Goal: Register for event/course

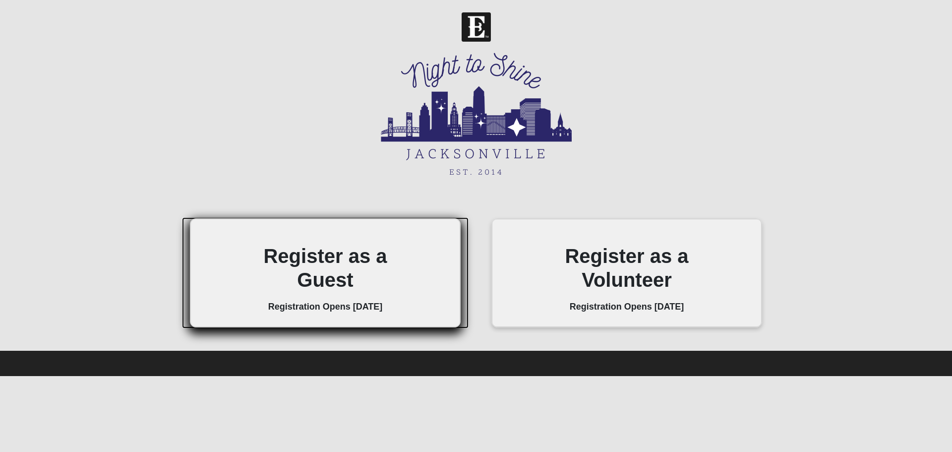
click at [330, 255] on h2 "Register as a Guest" at bounding box center [325, 268] width 134 height 48
click at [324, 266] on h2 "Register as a Guest" at bounding box center [325, 268] width 134 height 48
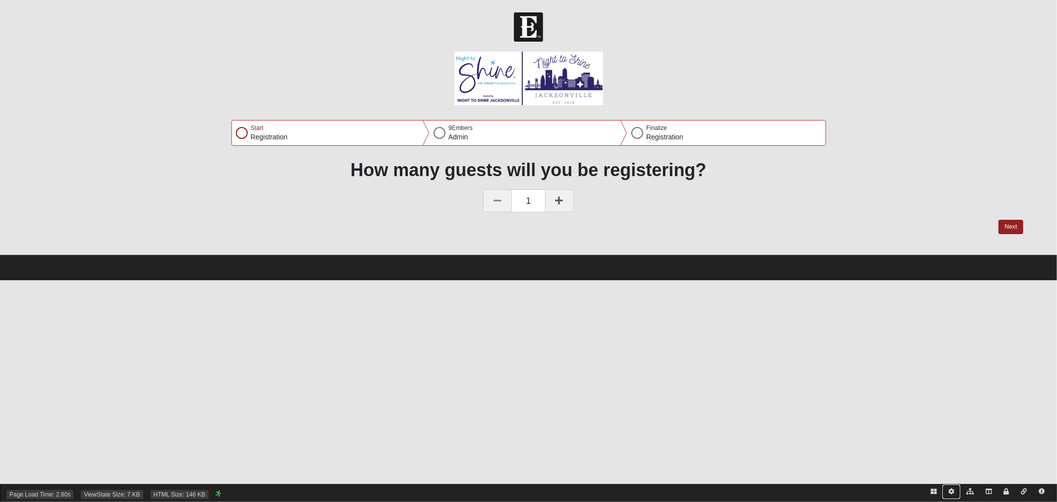
click at [951, 492] on icon at bounding box center [952, 491] width 6 height 6
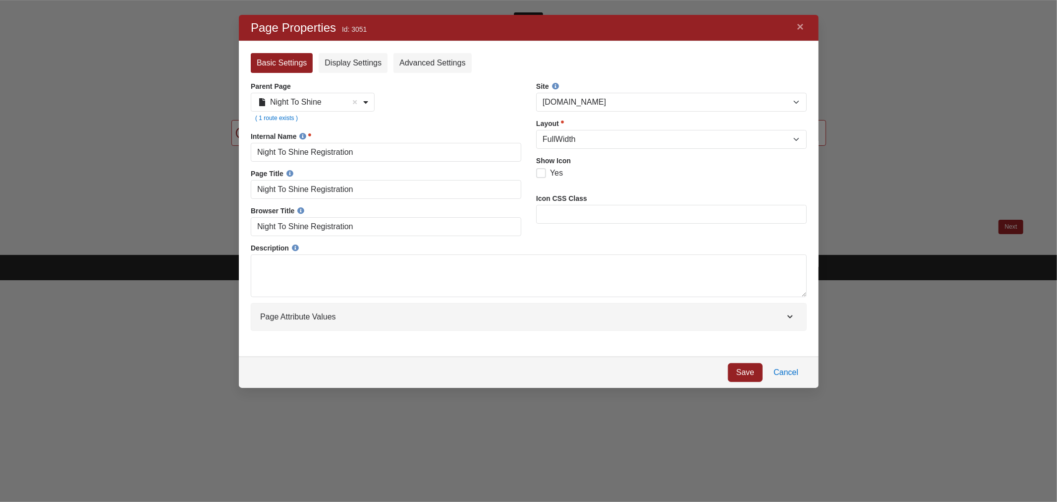
scroll to position [356, 563]
click at [357, 27] on small "Id: 3051" at bounding box center [528, 29] width 556 height 13
copy small "3051"
click at [790, 369] on link "Cancel" at bounding box center [786, 372] width 42 height 19
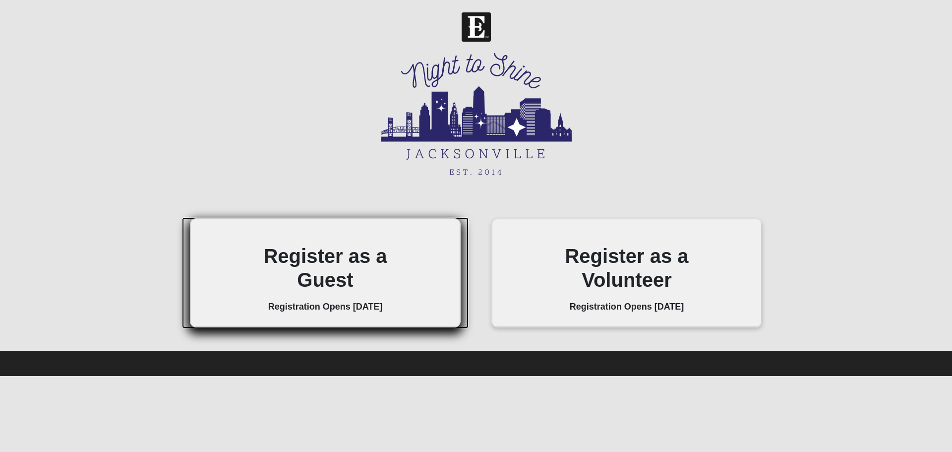
click at [310, 245] on h2 "Register as a Guest" at bounding box center [325, 268] width 134 height 48
click at [344, 254] on h2 "Register as a Guest" at bounding box center [325, 268] width 134 height 48
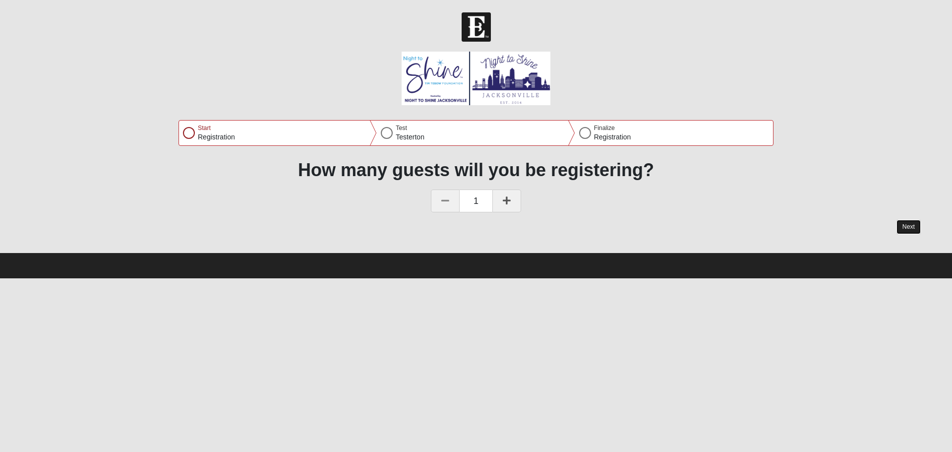
click at [909, 226] on button "Next" at bounding box center [908, 227] width 24 height 14
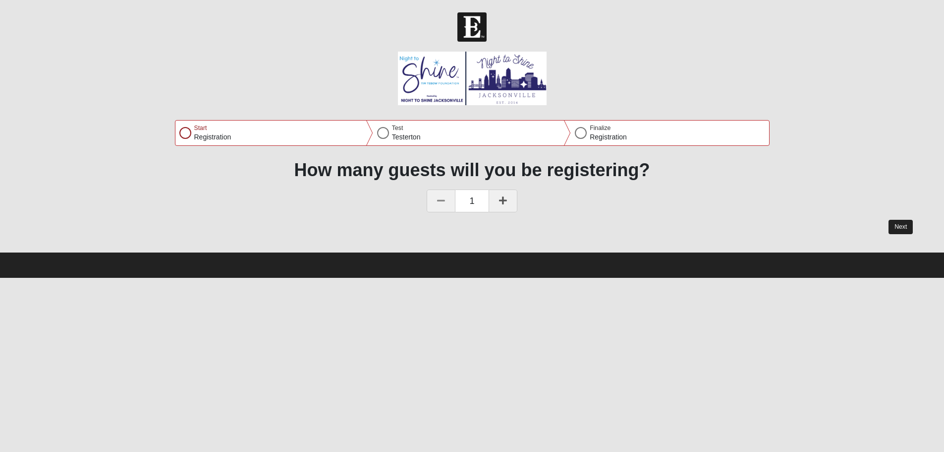
select select "6"
select select "4"
select select "1980"
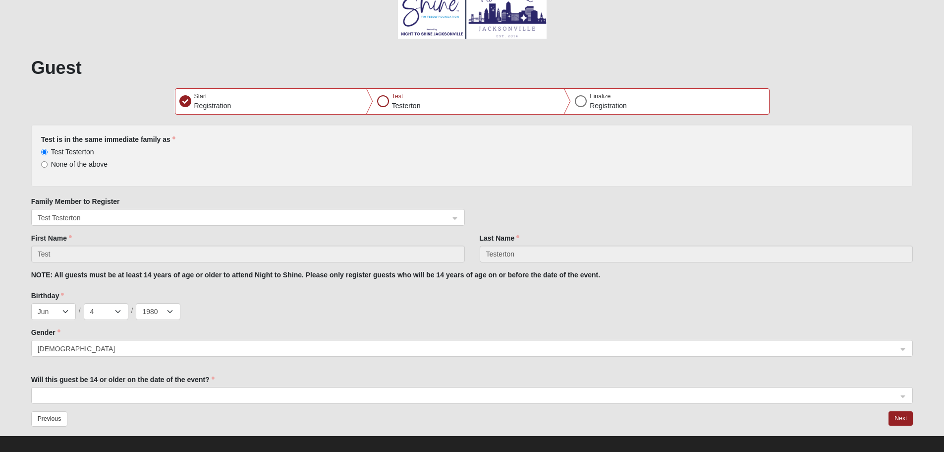
scroll to position [76, 0]
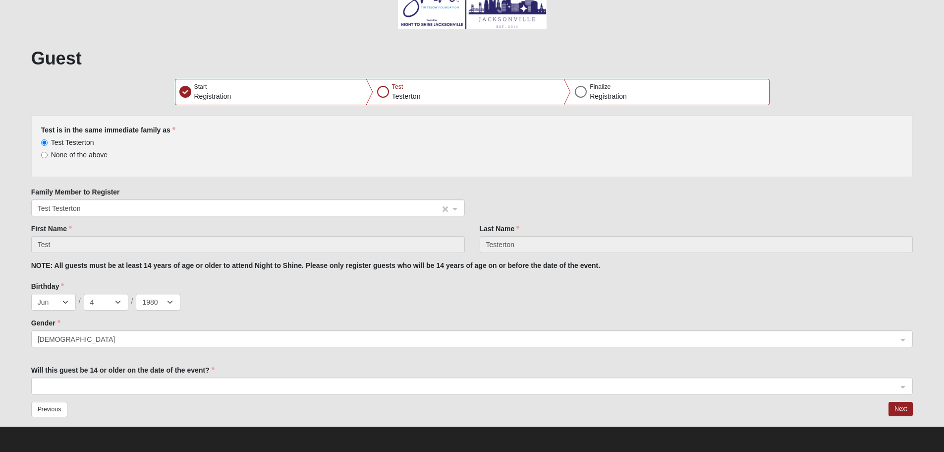
click at [170, 207] on span "Test Testerton" at bounding box center [239, 208] width 403 height 11
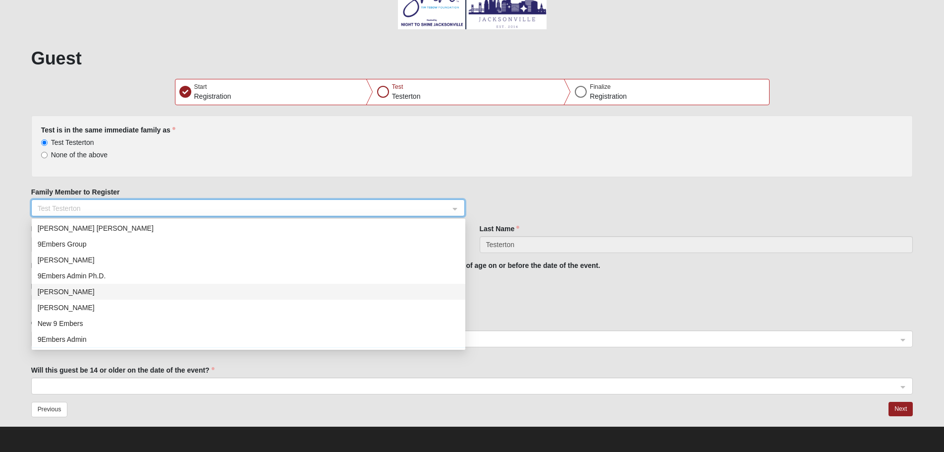
scroll to position [0, 0]
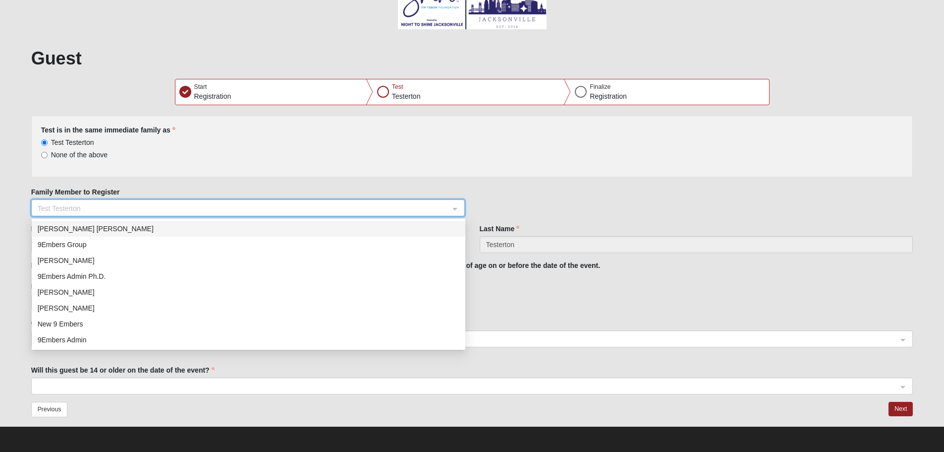
click at [92, 155] on span "None of the above" at bounding box center [79, 155] width 57 height 8
click at [48, 155] on input "None of the above" at bounding box center [44, 155] width 6 height 6
radio input "true"
select select "0"
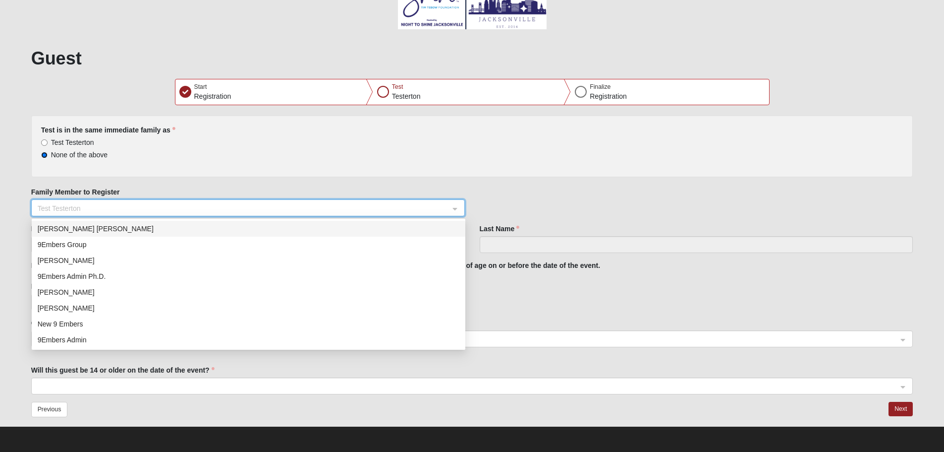
select select "0"
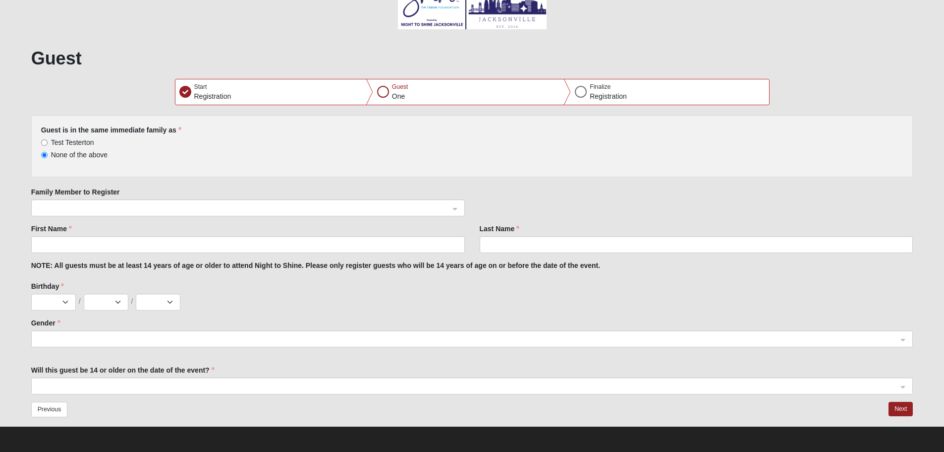
click at [82, 138] on span "Test Testerton" at bounding box center [72, 142] width 43 height 8
click at [48, 139] on input "Test Testerton" at bounding box center [44, 142] width 6 height 6
radio input "true"
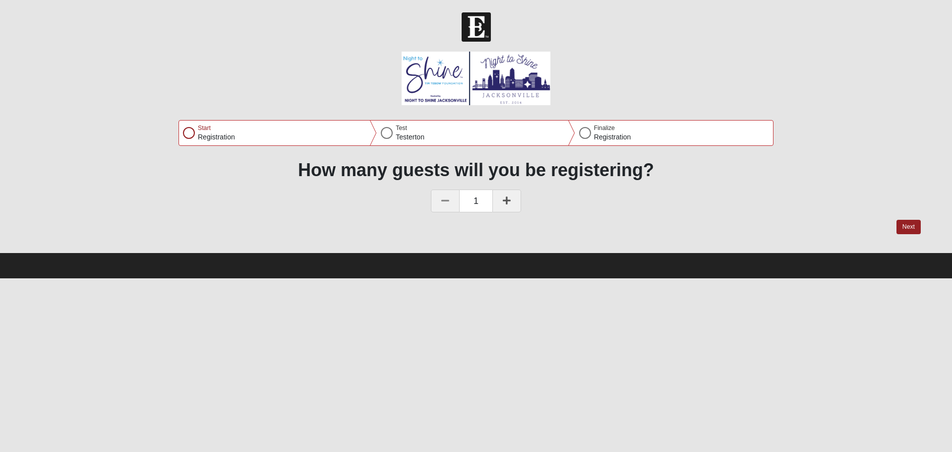
click at [513, 195] on link at bounding box center [506, 200] width 29 height 23
click at [905, 225] on button "Next" at bounding box center [908, 227] width 24 height 14
select select "6"
select select "4"
select select "1980"
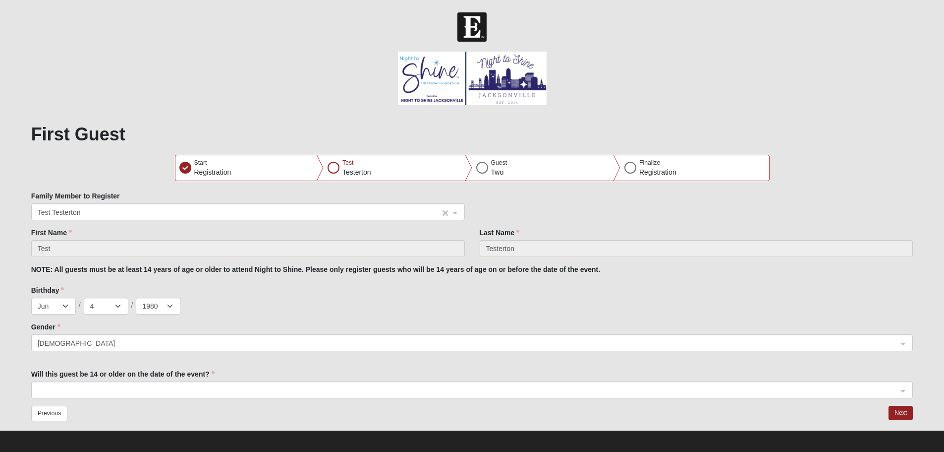
click at [160, 212] on span "Test Testerton" at bounding box center [239, 212] width 403 height 11
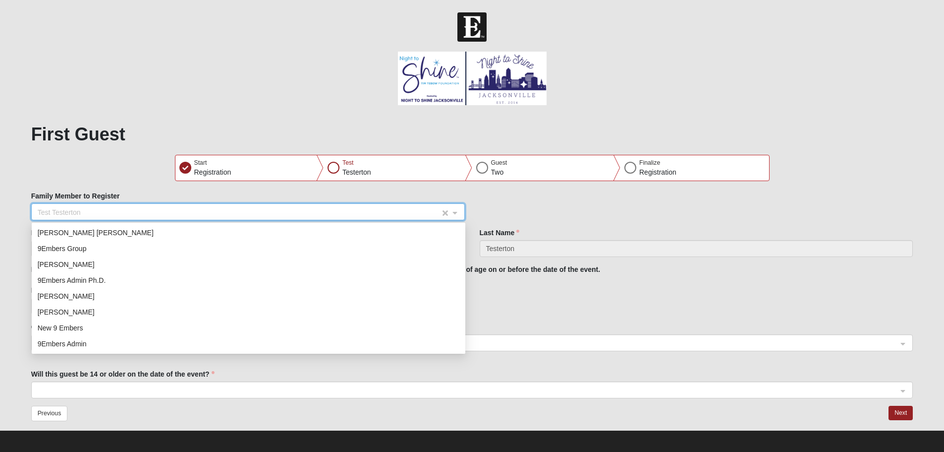
click at [160, 212] on span "Test Testerton" at bounding box center [239, 212] width 403 height 11
click at [252, 213] on span "Test Testerton" at bounding box center [239, 212] width 403 height 11
click at [225, 211] on span "Test Testerton" at bounding box center [239, 212] width 403 height 11
click at [253, 208] on span "Test Testerton" at bounding box center [239, 212] width 403 height 11
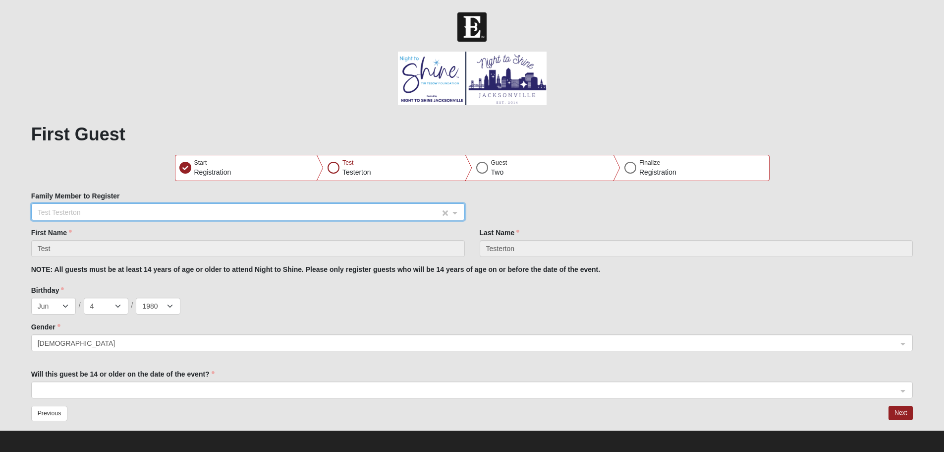
click at [253, 208] on span "Test Testerton" at bounding box center [239, 212] width 403 height 11
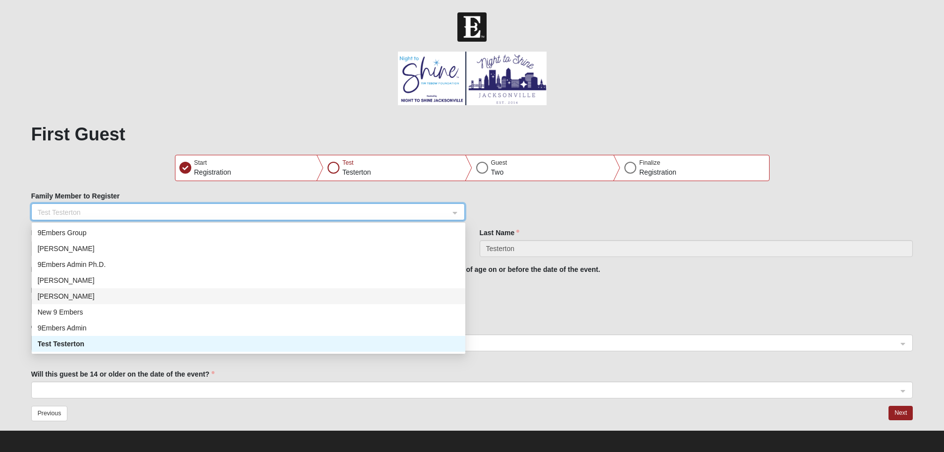
click at [253, 301] on div "[PERSON_NAME]" at bounding box center [249, 295] width 422 height 11
type input "Brandon"
type input "Meeks"
select select "3"
select select "1986"
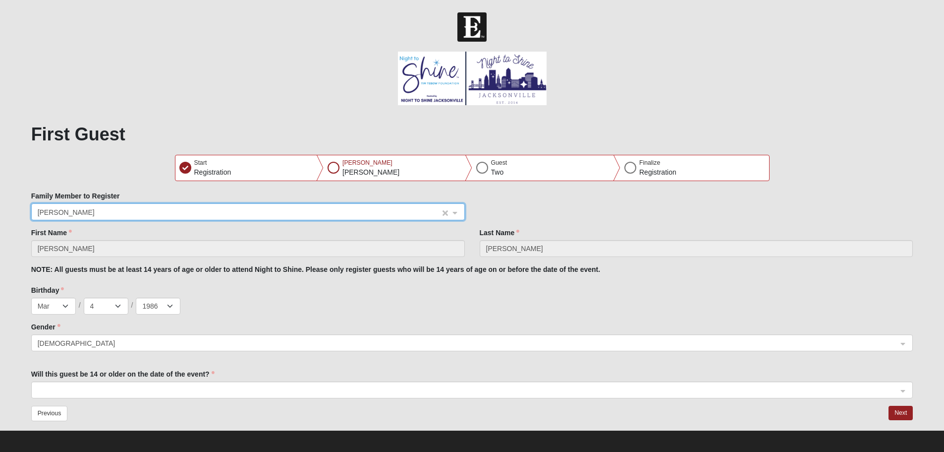
click at [248, 212] on span "[PERSON_NAME]" at bounding box center [239, 212] width 403 height 11
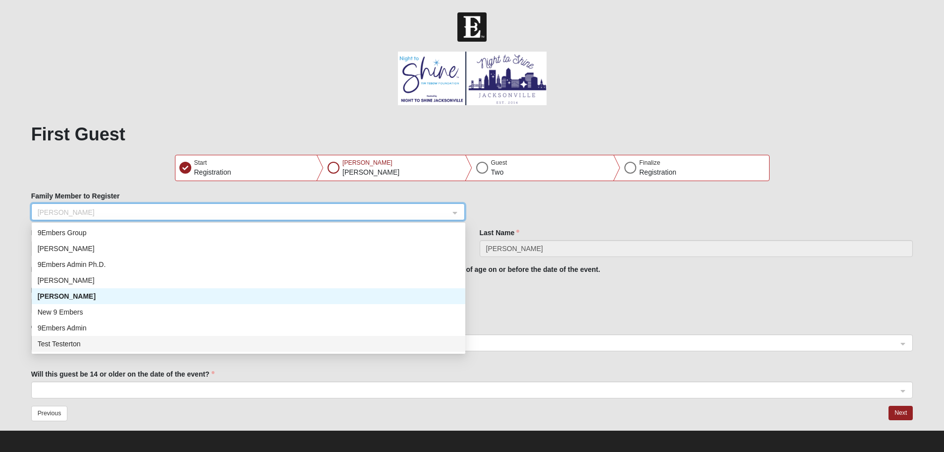
click at [250, 342] on div "Test Testerton" at bounding box center [249, 343] width 422 height 11
type input "Test"
type input "Testerton"
select select "6"
select select "1980"
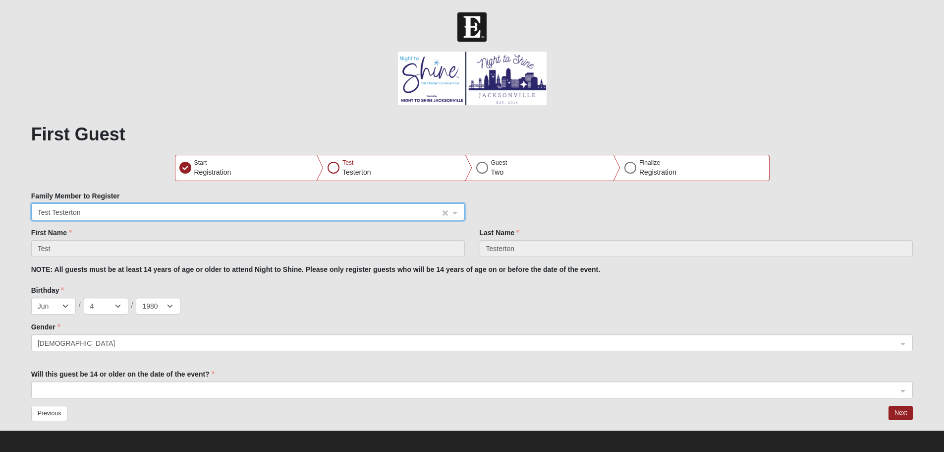
click at [262, 215] on span "Test Testerton" at bounding box center [239, 212] width 403 height 11
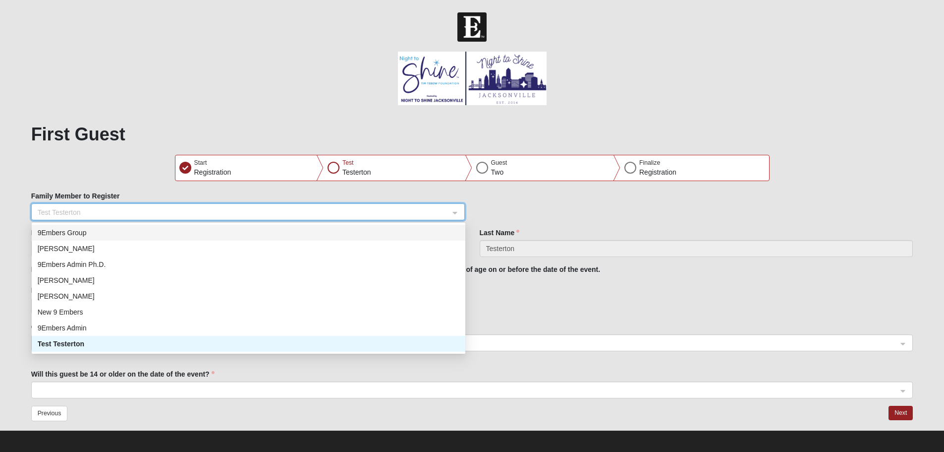
click at [254, 231] on div "9Embers Group" at bounding box center [249, 232] width 422 height 11
type input "9Embers"
type input "Group"
select select "3"
select select "1986"
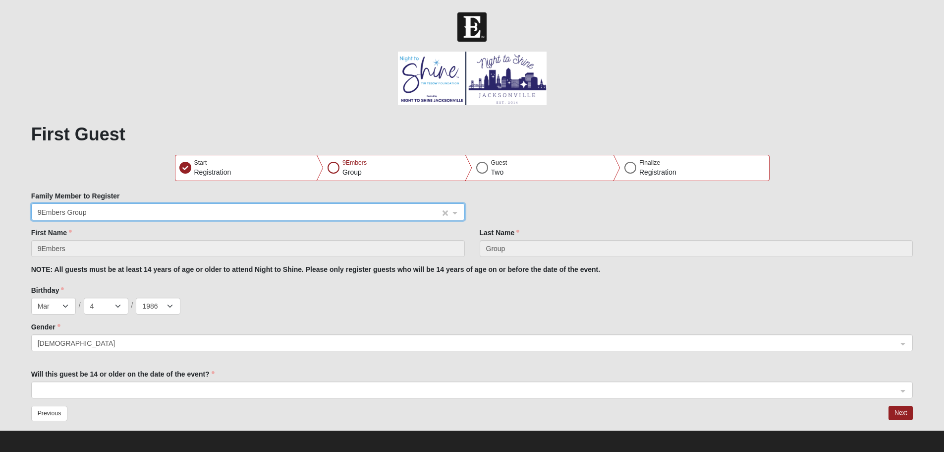
click at [260, 209] on span "9Embers Group" at bounding box center [239, 212] width 403 height 11
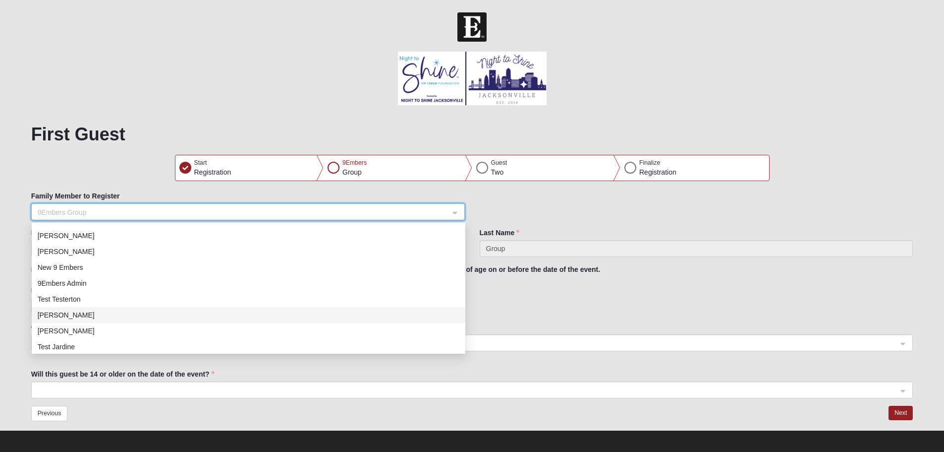
scroll to position [63, 0]
click at [291, 211] on span "9Embers Group" at bounding box center [239, 212] width 403 height 11
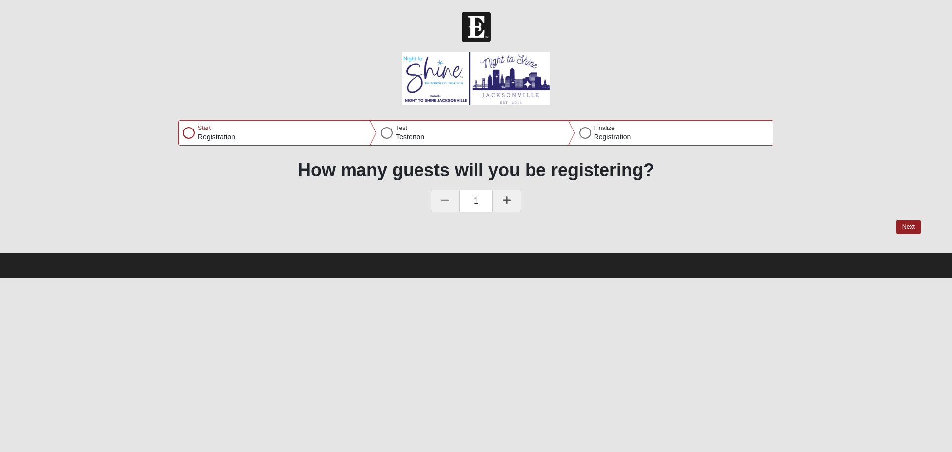
click at [506, 205] on link at bounding box center [506, 200] width 29 height 23
click at [916, 227] on button "Next" at bounding box center [908, 227] width 24 height 14
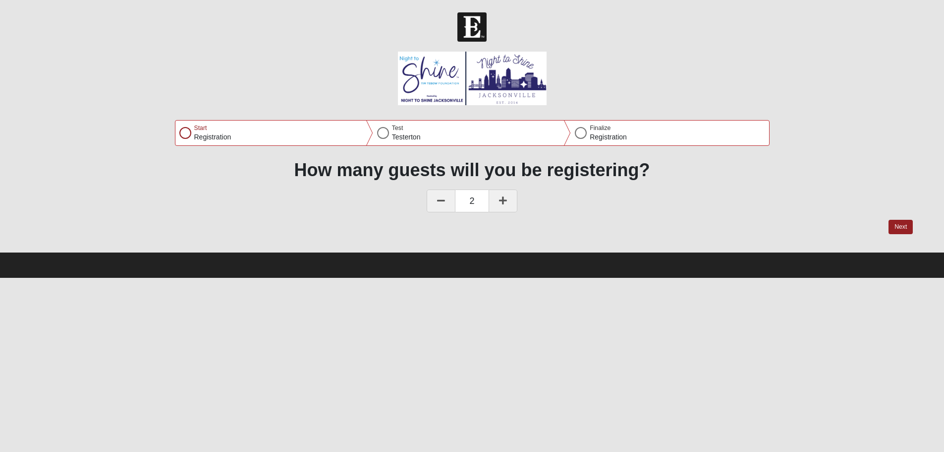
select select "6"
select select "4"
select select "1980"
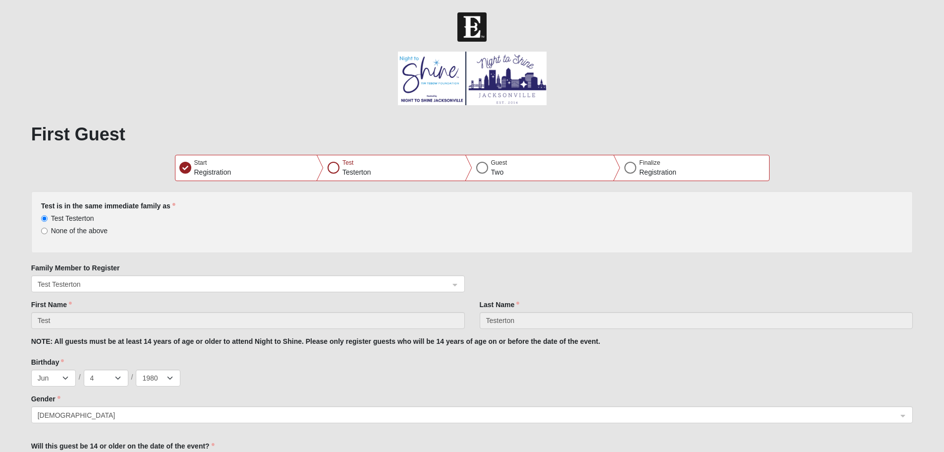
click at [97, 230] on span "None of the above" at bounding box center [79, 231] width 57 height 8
click at [48, 230] on input "None of the above" at bounding box center [44, 230] width 6 height 6
radio input "true"
select select "0"
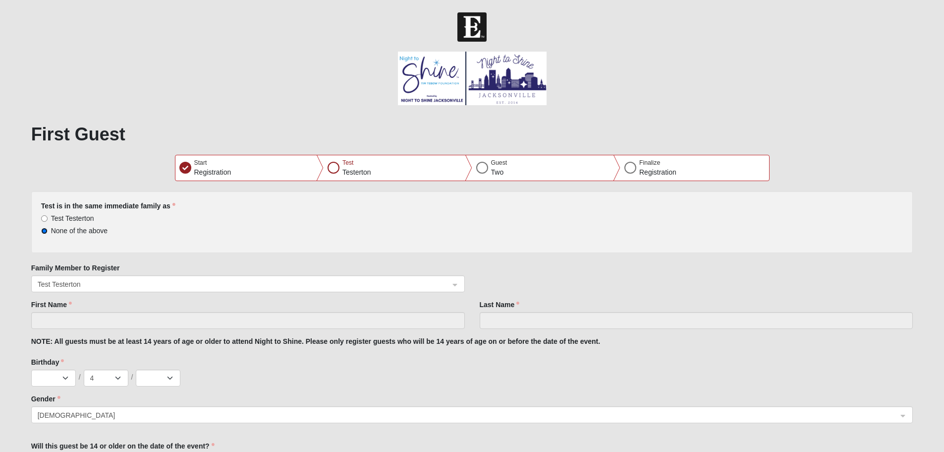
select select "0"
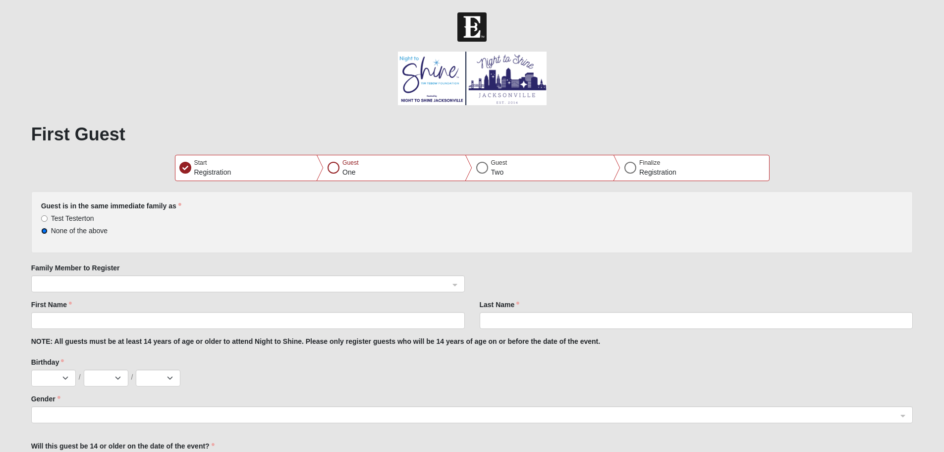
click at [235, 284] on span at bounding box center [244, 284] width 412 height 11
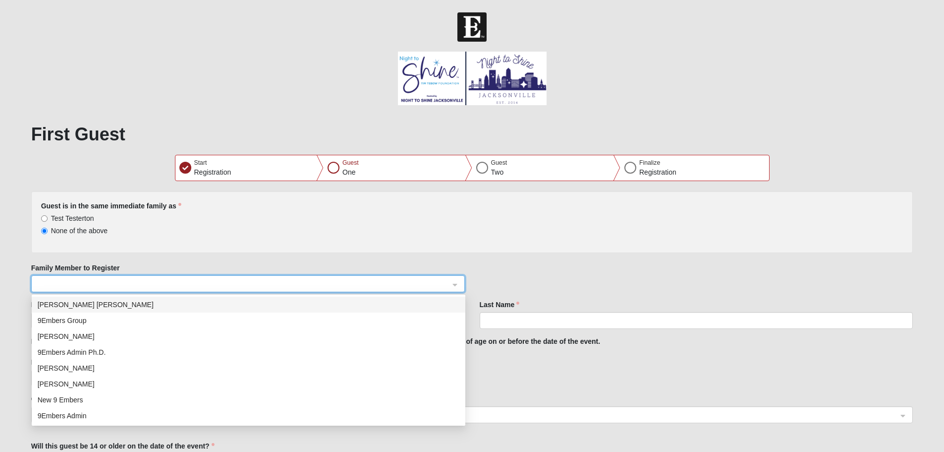
click at [235, 284] on span at bounding box center [244, 284] width 412 height 11
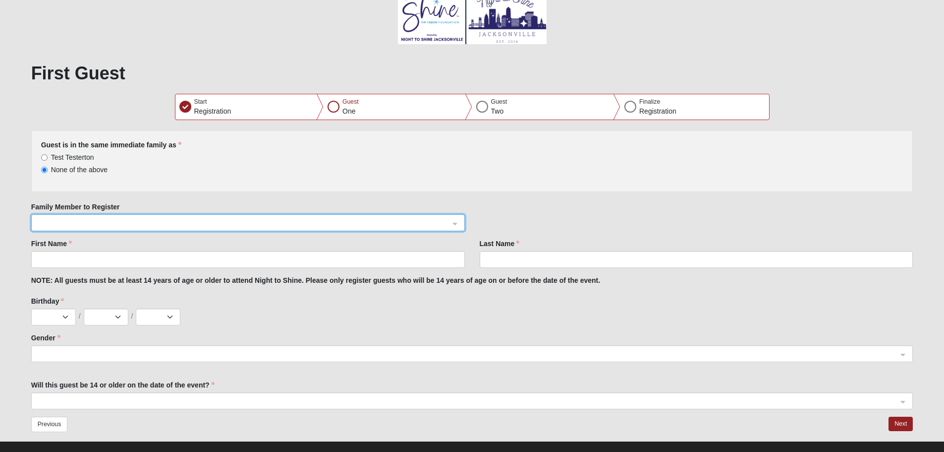
scroll to position [76, 0]
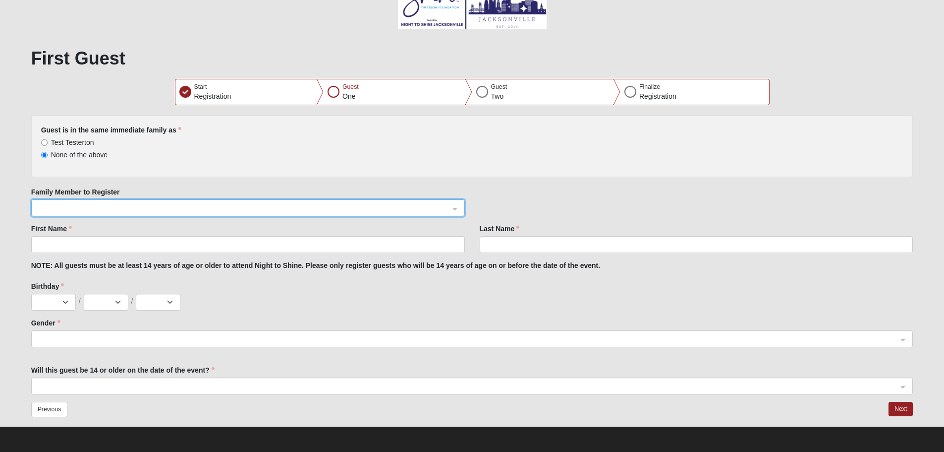
click at [79, 142] on span "Test Testerton" at bounding box center [72, 142] width 43 height 8
click at [48, 142] on input "Test Testerton" at bounding box center [44, 142] width 6 height 6
radio input "true"
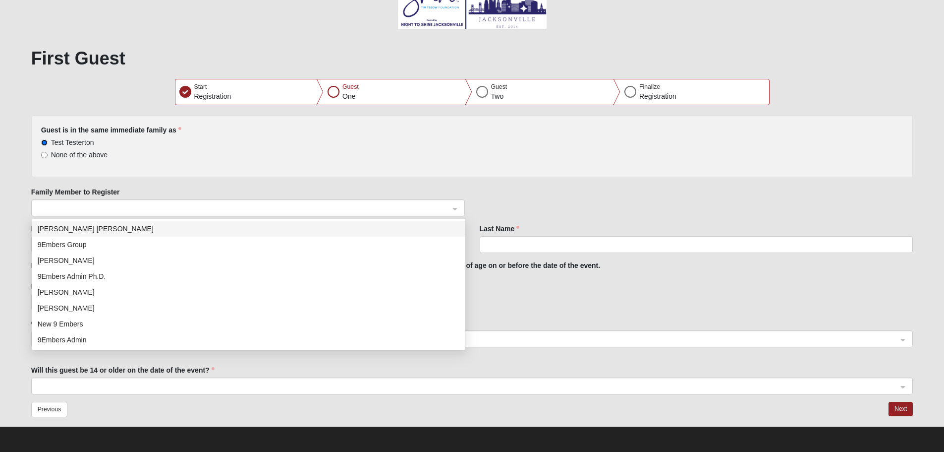
click at [232, 204] on span at bounding box center [244, 208] width 412 height 11
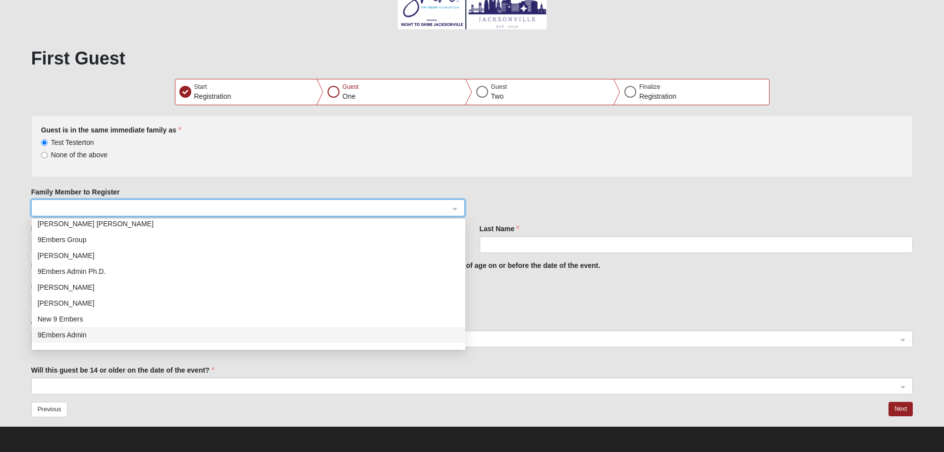
scroll to position [0, 0]
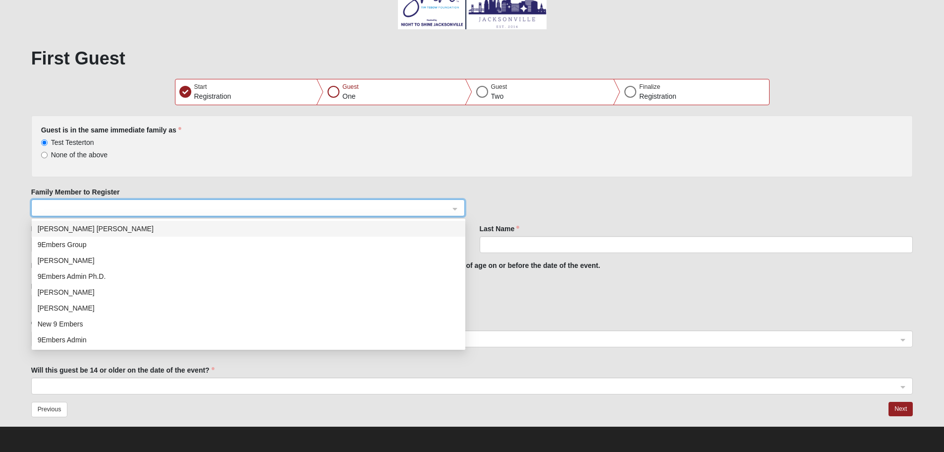
click at [235, 205] on span at bounding box center [244, 208] width 412 height 11
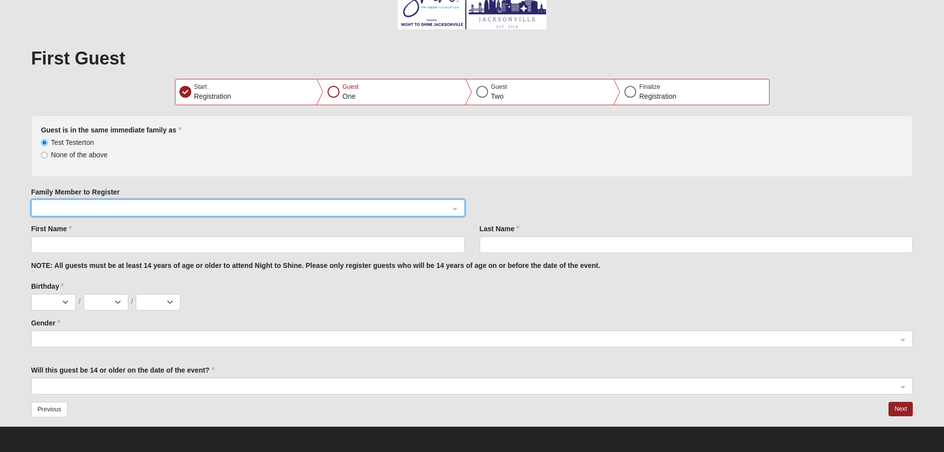
click at [106, 211] on span at bounding box center [244, 208] width 412 height 11
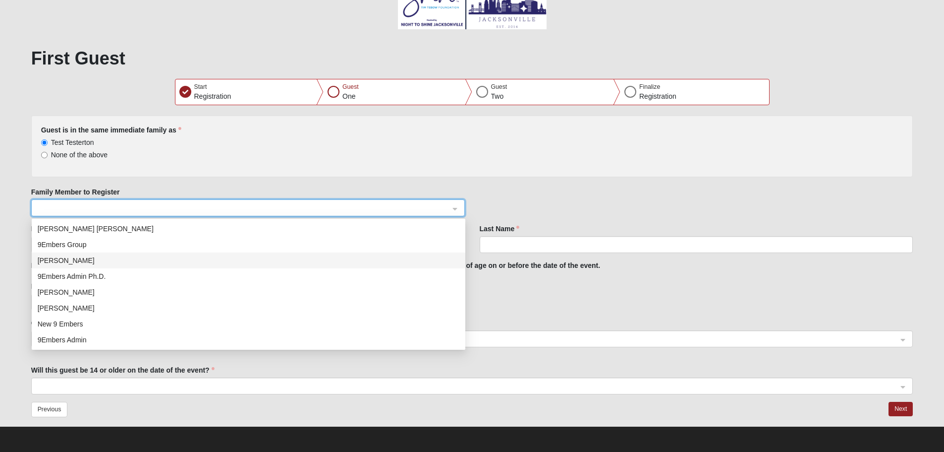
click at [106, 261] on div "[PERSON_NAME]" at bounding box center [249, 260] width 422 height 11
type input "Katlyn"
type input "Quinn"
select select "12"
select select "7"
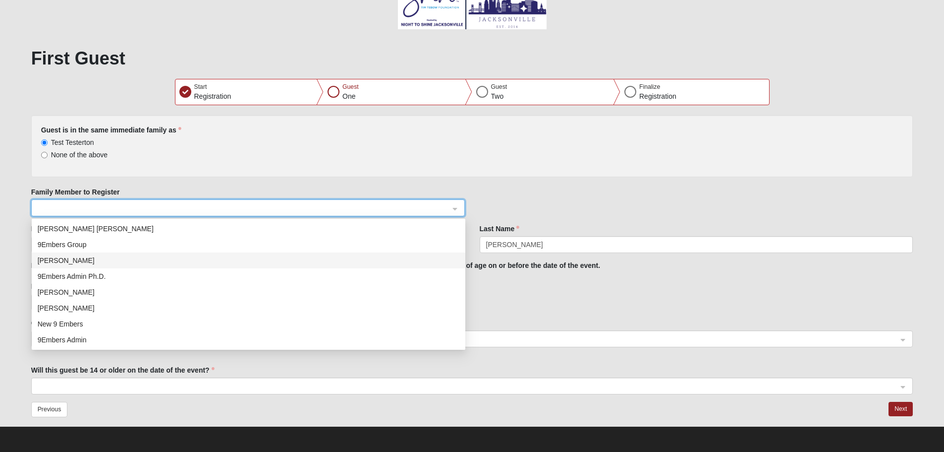
select select "2014"
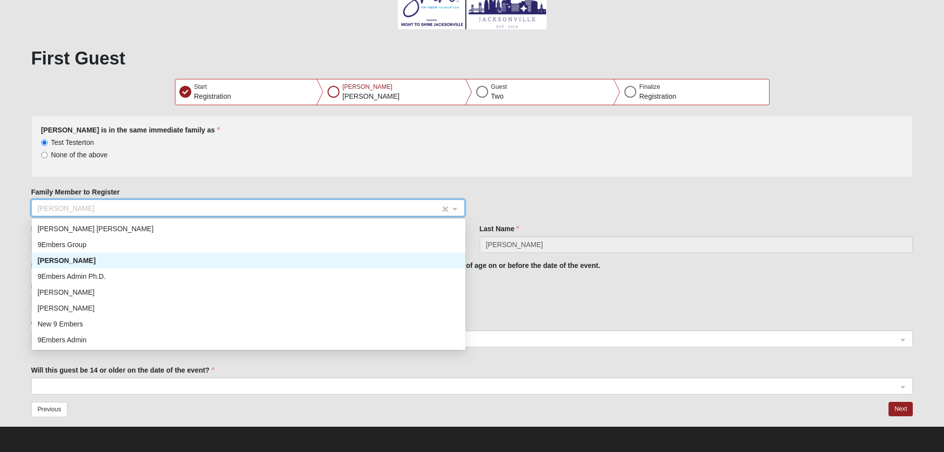
click at [168, 204] on span "[PERSON_NAME]" at bounding box center [239, 208] width 403 height 11
select select "0"
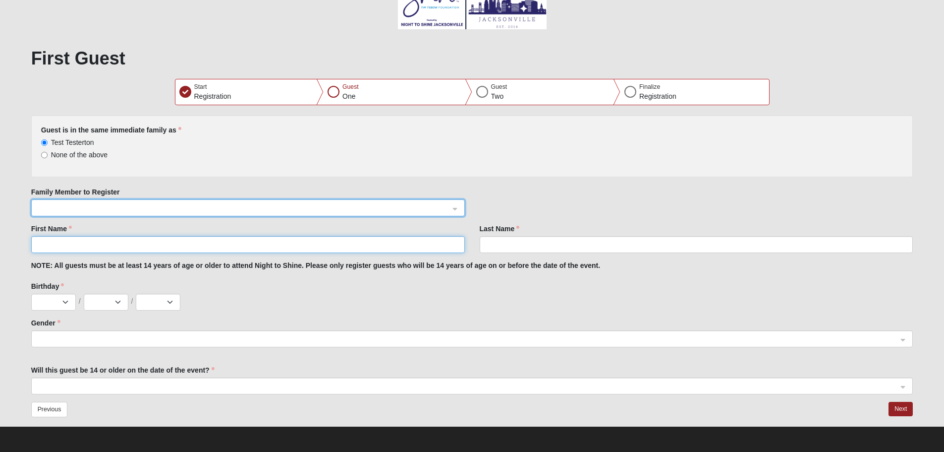
click at [177, 242] on input "First Name" at bounding box center [248, 244] width 434 height 17
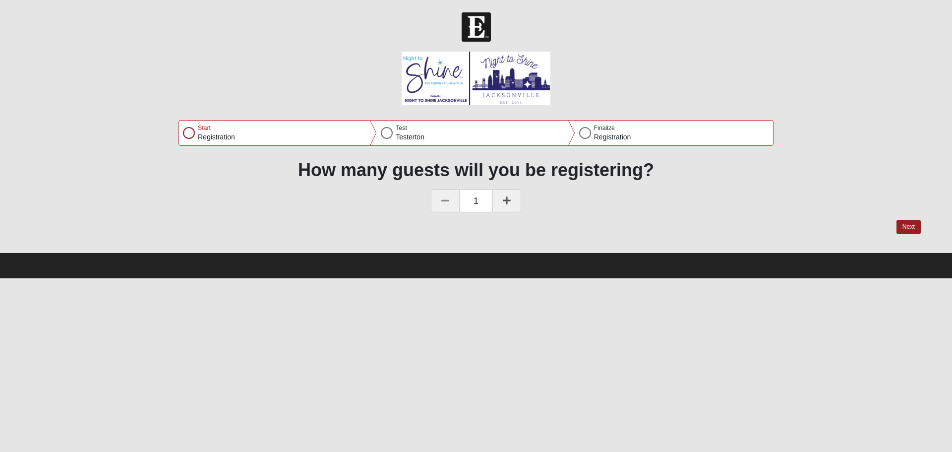
click at [511, 199] on link at bounding box center [506, 200] width 29 height 23
click at [909, 227] on button "Next" at bounding box center [908, 227] width 24 height 14
select select "6"
select select "4"
select select "1980"
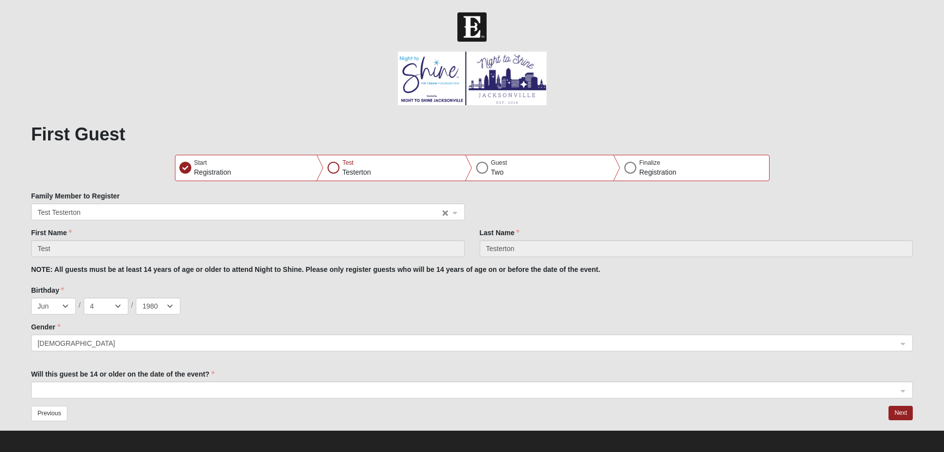
select select "0"
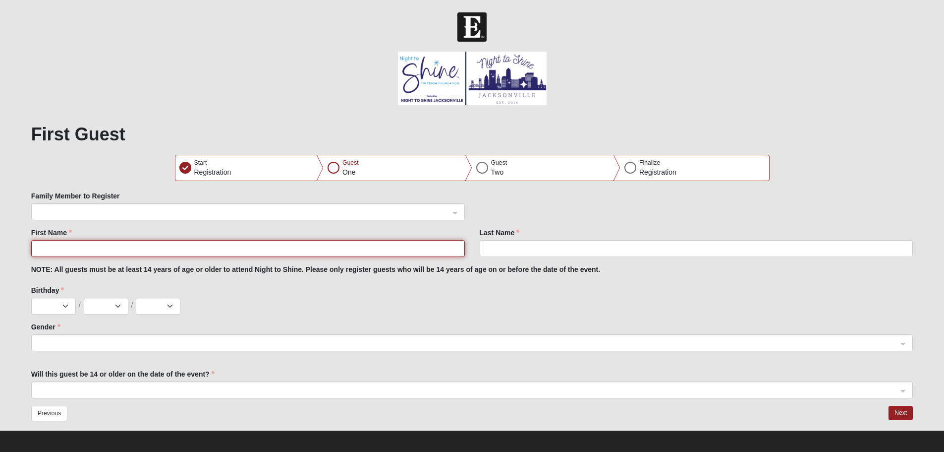
click at [125, 254] on input "First Name" at bounding box center [248, 248] width 434 height 17
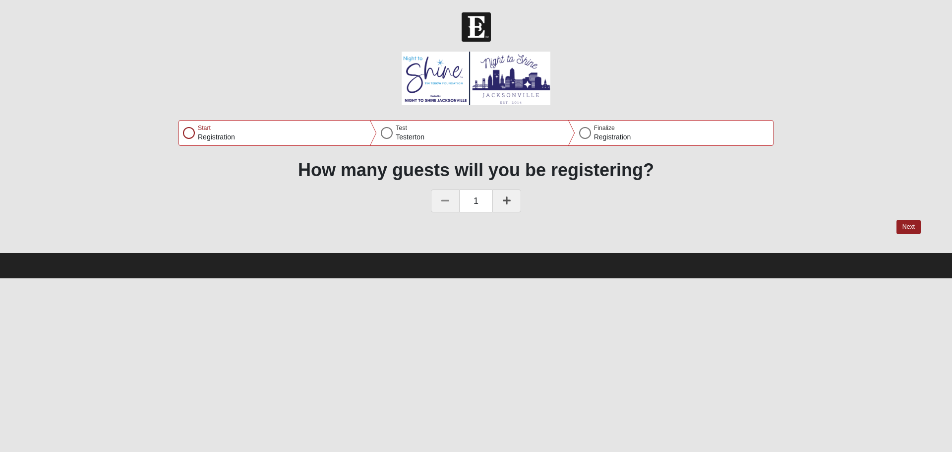
drag, startPoint x: 510, startPoint y: 196, endPoint x: 522, endPoint y: 196, distance: 11.9
click at [510, 197] on icon at bounding box center [507, 200] width 8 height 9
click at [904, 224] on button "Next" at bounding box center [908, 227] width 24 height 14
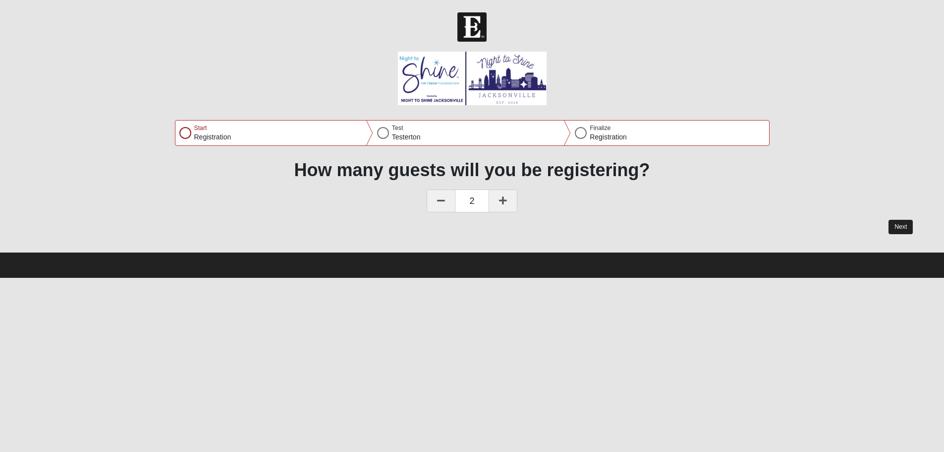
select select "6"
select select "4"
select select "1980"
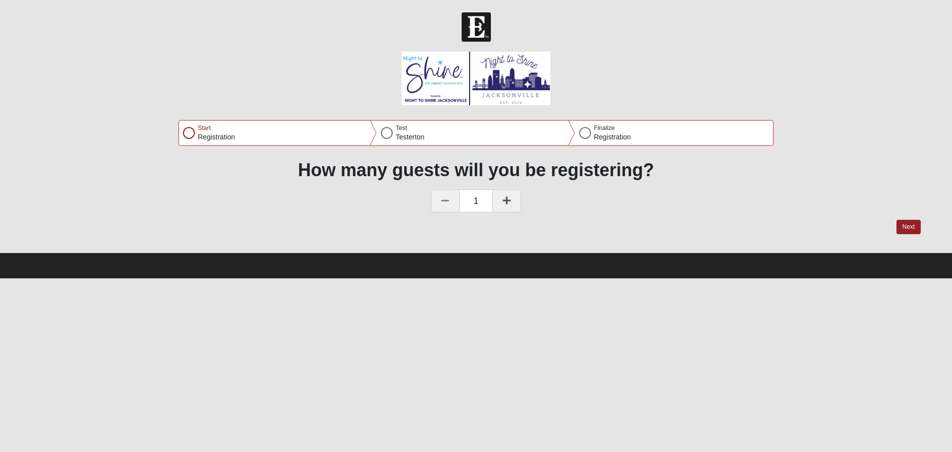
click at [514, 202] on link at bounding box center [506, 200] width 29 height 23
click at [909, 223] on button "Next" at bounding box center [908, 227] width 24 height 14
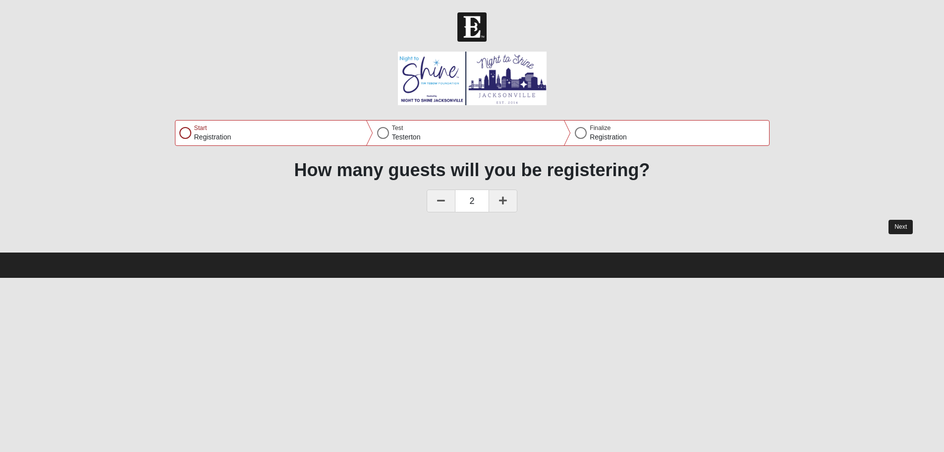
select select "6"
select select "4"
select select "1980"
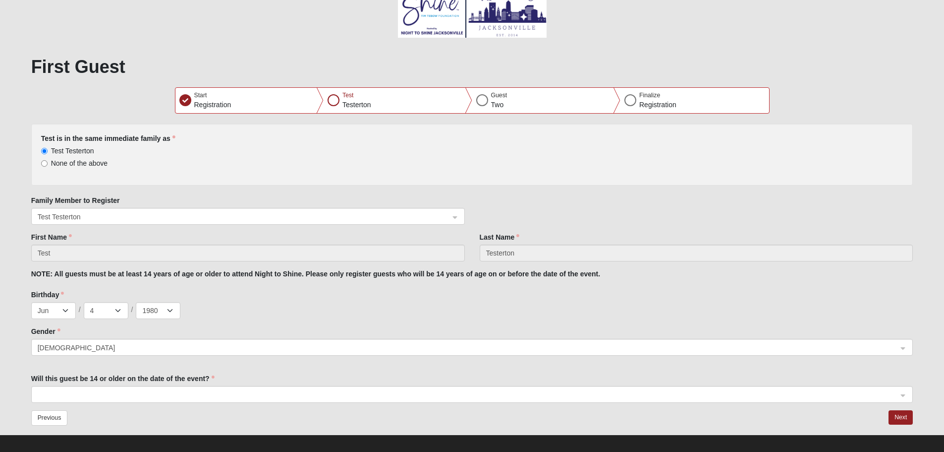
scroll to position [76, 0]
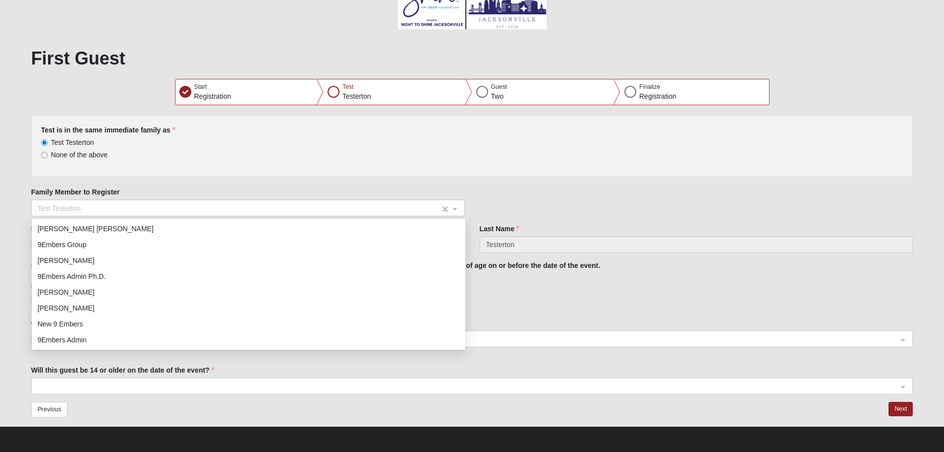
click at [364, 207] on span "Test Testerton" at bounding box center [239, 208] width 403 height 11
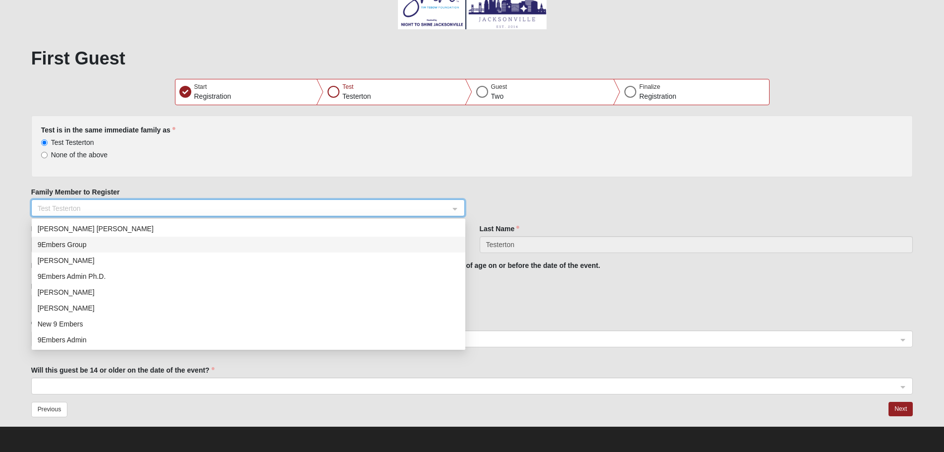
click at [351, 242] on div "9Embers Group" at bounding box center [249, 244] width 422 height 11
type input "9Embers"
type input "Group"
select select "3"
select select "1986"
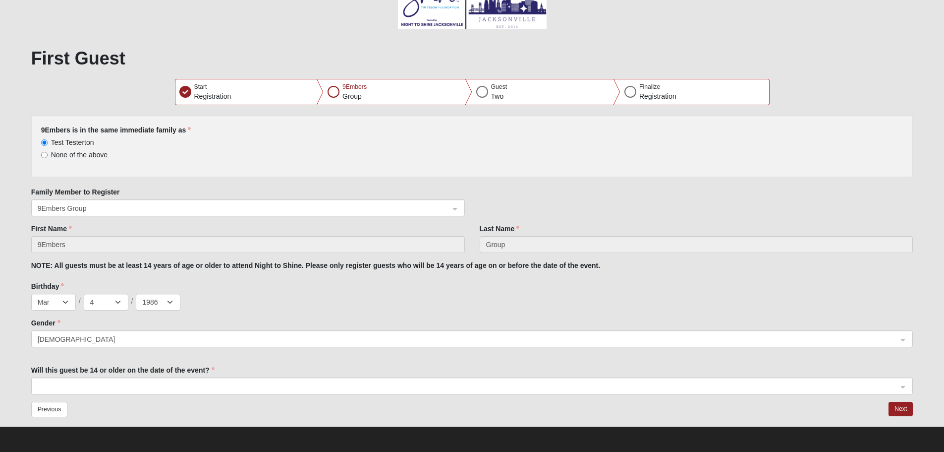
click at [55, 154] on span "None of the above" at bounding box center [79, 155] width 57 height 8
click at [48, 154] on input "None of the above" at bounding box center [44, 155] width 6 height 6
radio input "true"
select select "0"
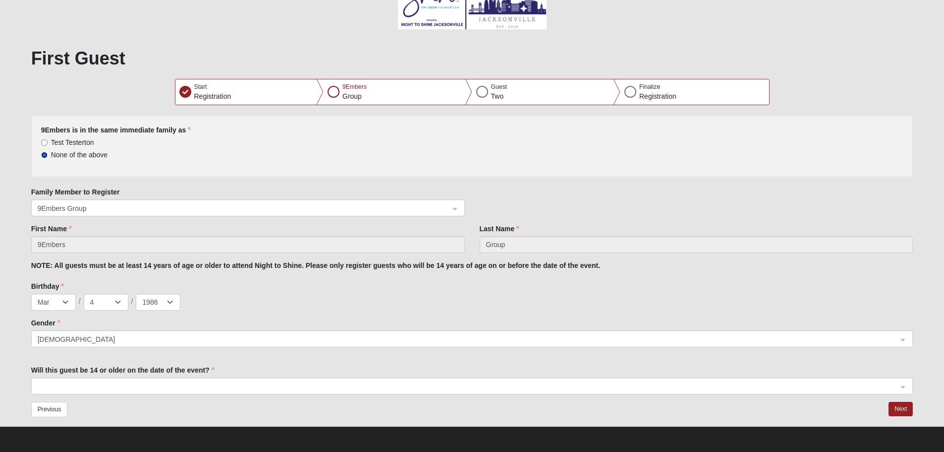
select select "0"
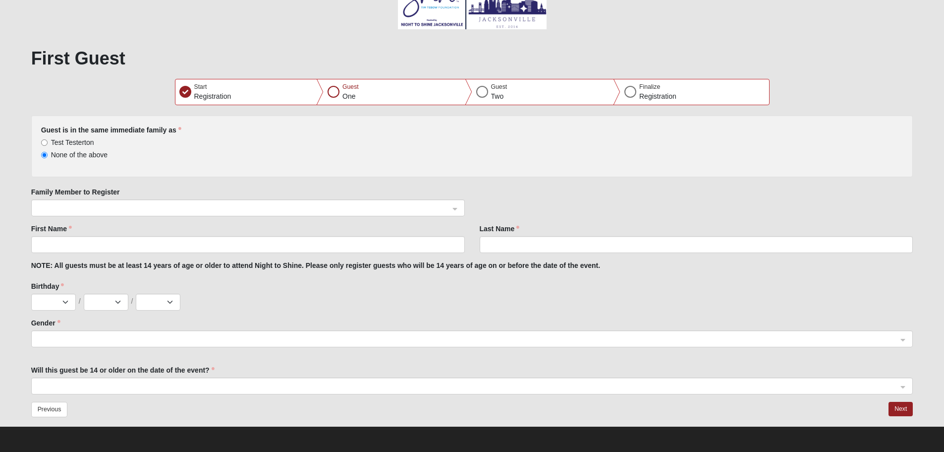
click at [191, 201] on input "search" at bounding box center [244, 207] width 415 height 15
click at [191, 203] on span at bounding box center [244, 208] width 412 height 11
click at [84, 143] on span "Test Testerton" at bounding box center [72, 142] width 43 height 8
click at [48, 143] on input "Test Testerton" at bounding box center [44, 142] width 6 height 6
radio input "true"
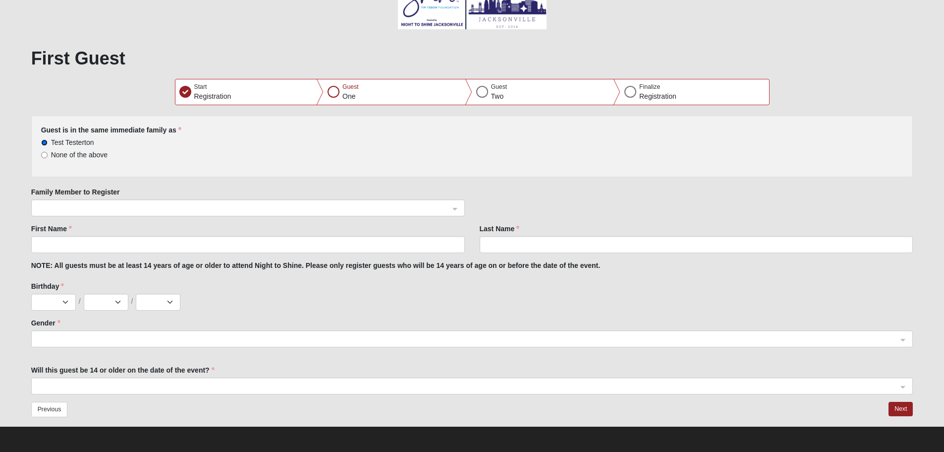
click at [117, 203] on span at bounding box center [244, 208] width 412 height 11
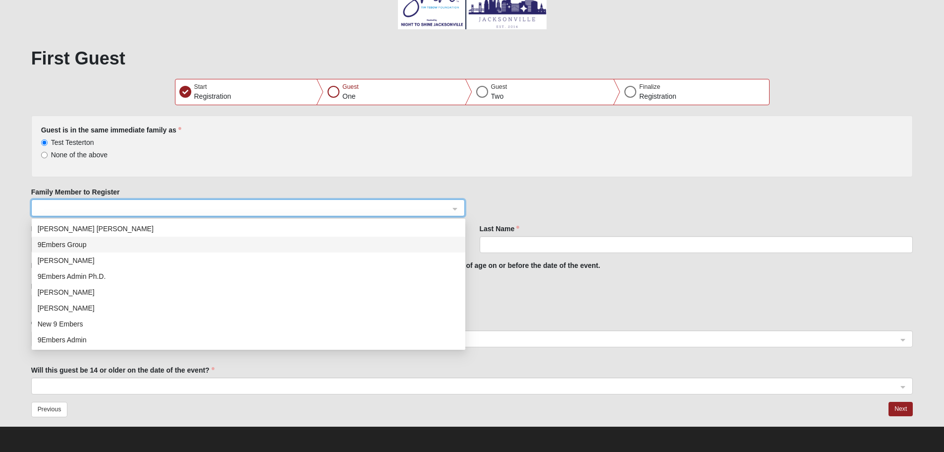
click at [117, 203] on span at bounding box center [244, 208] width 412 height 11
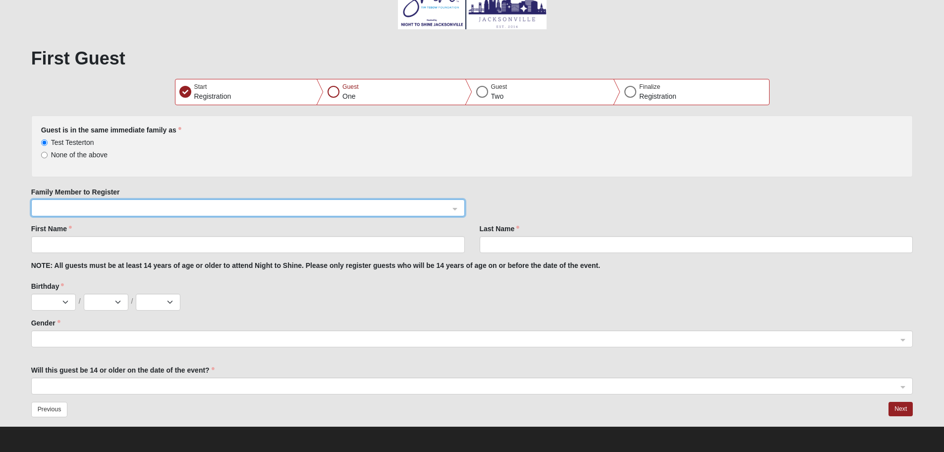
click at [91, 155] on span "None of the above" at bounding box center [79, 155] width 57 height 8
click at [48, 155] on input "None of the above" at bounding box center [44, 155] width 6 height 6
radio input "true"
click at [149, 203] on span at bounding box center [244, 208] width 412 height 11
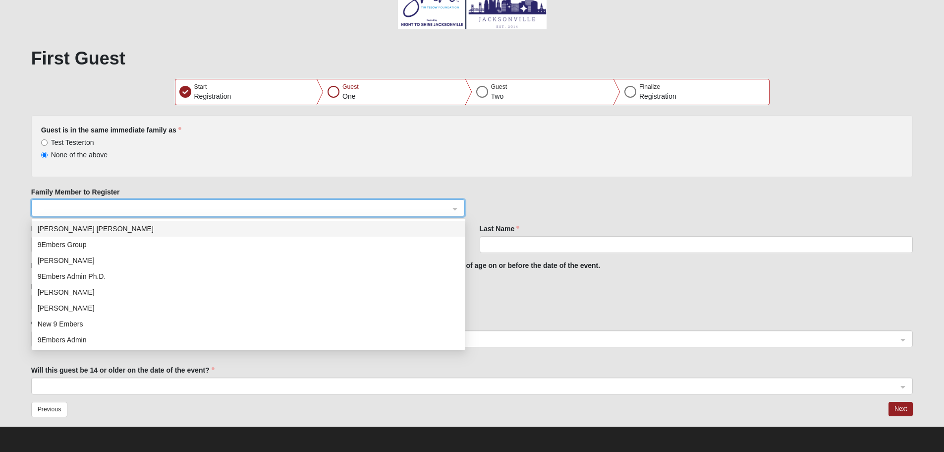
click at [192, 206] on span at bounding box center [244, 208] width 412 height 11
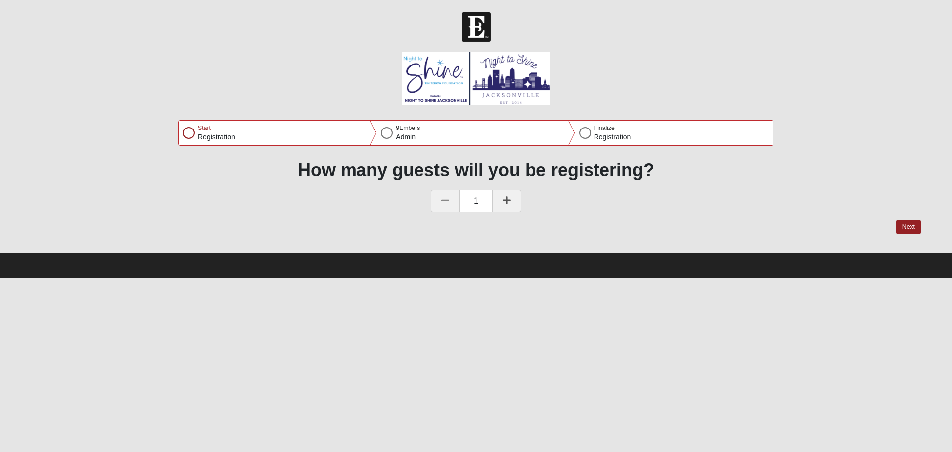
click at [508, 201] on icon at bounding box center [507, 200] width 8 height 9
click at [908, 230] on button "Next" at bounding box center [908, 227] width 24 height 14
select select "3"
select select "4"
select select "1986"
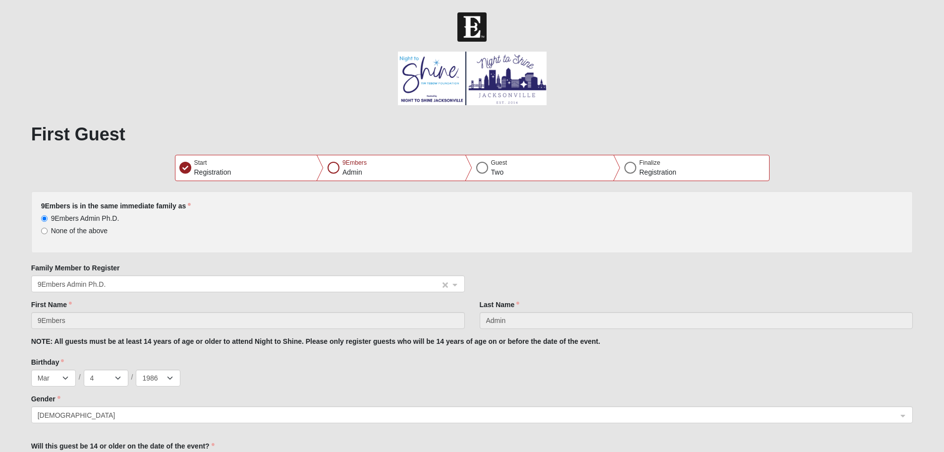
click at [205, 283] on span "9Embers Admin Ph.D." at bounding box center [239, 284] width 403 height 11
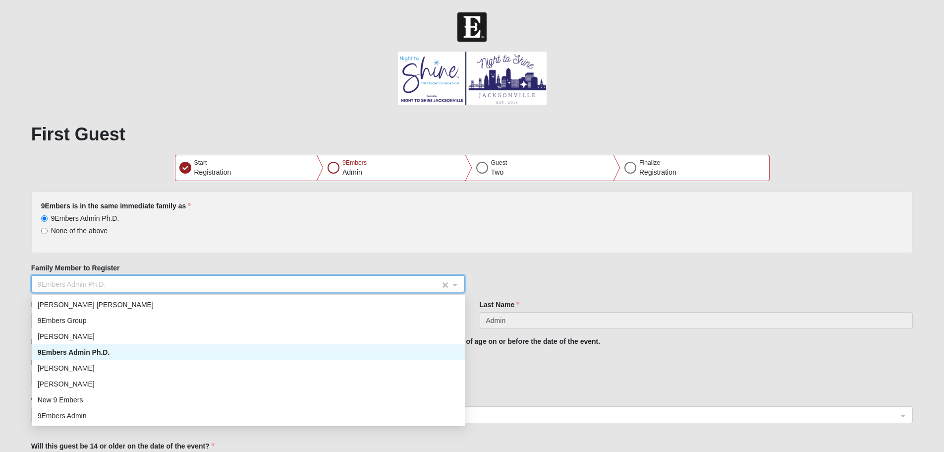
click at [205, 283] on span "9Embers Admin Ph.D." at bounding box center [239, 284] width 403 height 11
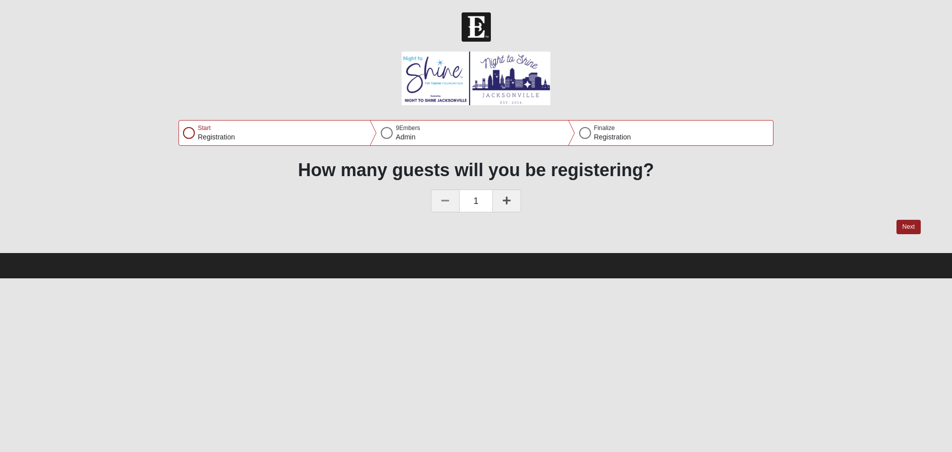
click at [495, 196] on link at bounding box center [506, 200] width 29 height 23
click at [904, 224] on button "Next" at bounding box center [908, 227] width 24 height 14
select select "3"
select select "4"
select select "1986"
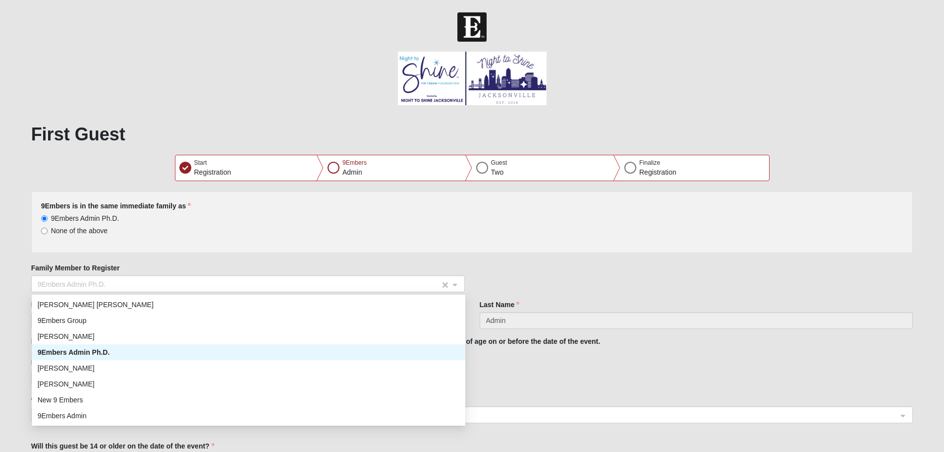
click at [204, 282] on span "9Embers Admin Ph.D." at bounding box center [239, 284] width 403 height 11
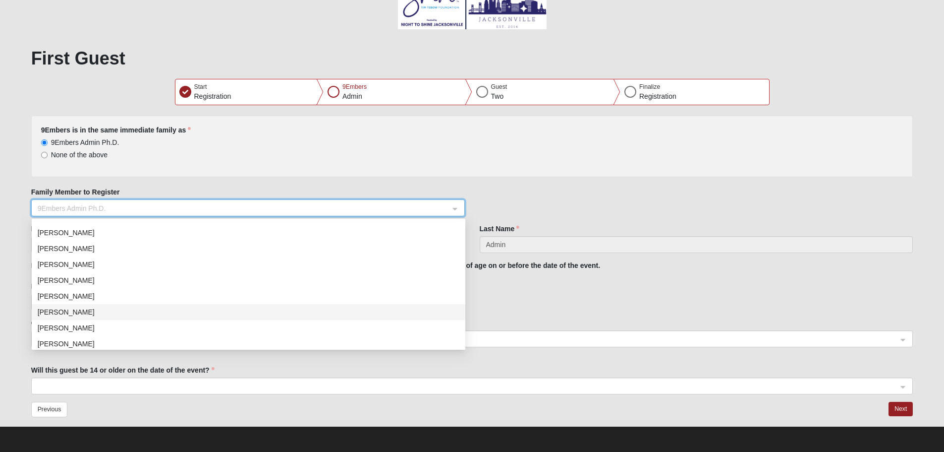
scroll to position [254, 0]
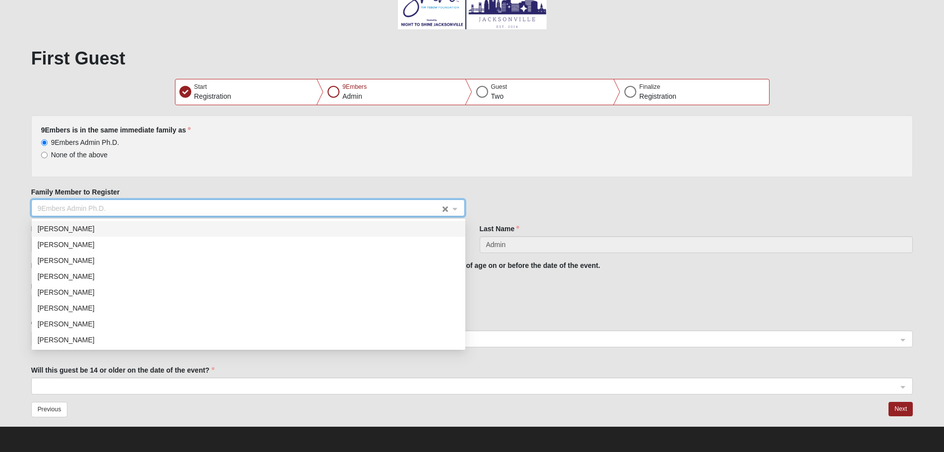
select select "0"
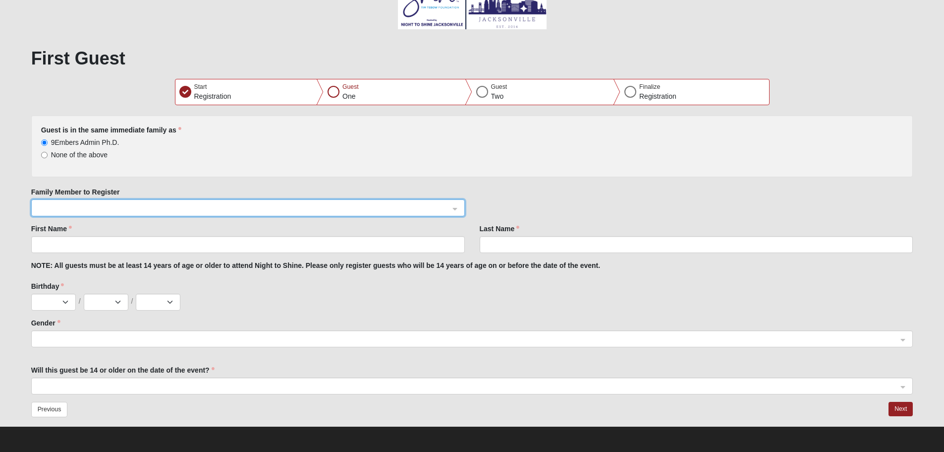
click at [456, 205] on div at bounding box center [248, 208] width 433 height 17
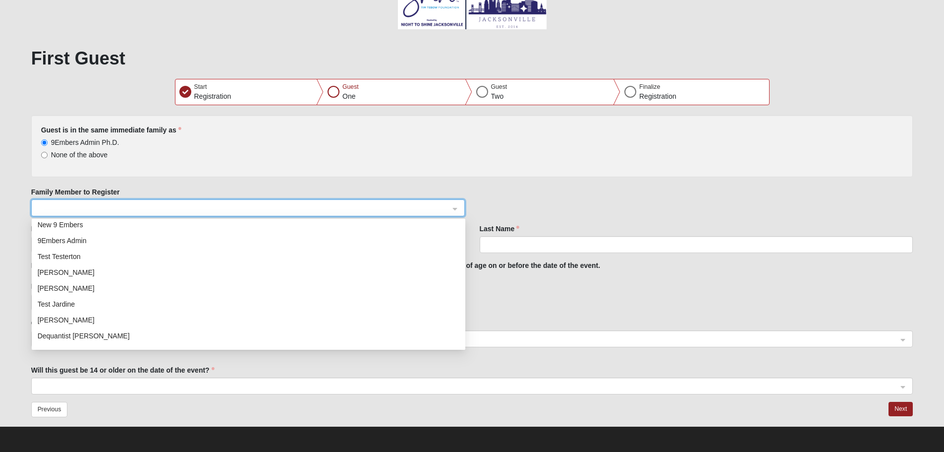
scroll to position [149, 0]
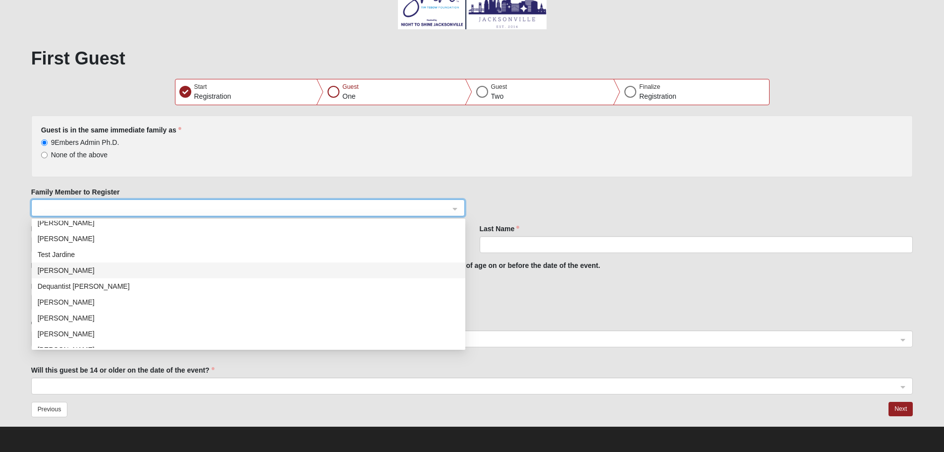
click at [84, 266] on div "[PERSON_NAME]" at bounding box center [249, 270] width 422 height 11
radio input "false"
type input "[PERSON_NAME]"
select select "5"
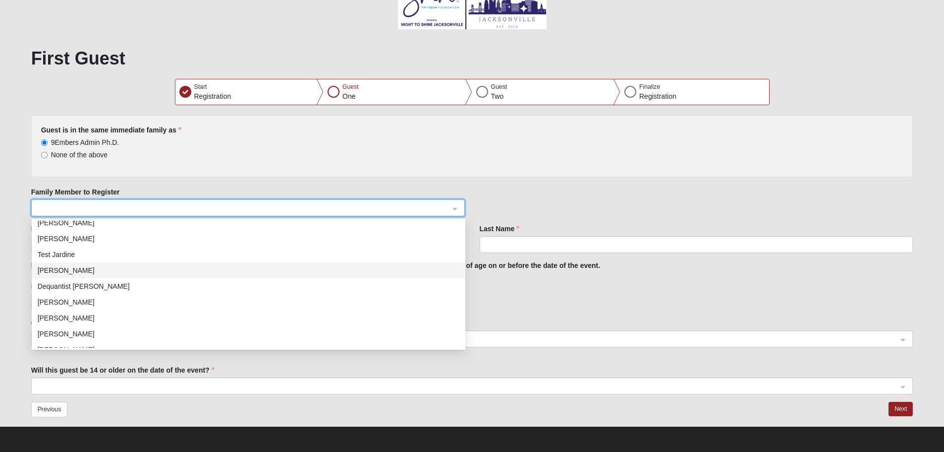
select select "27"
select select "1983"
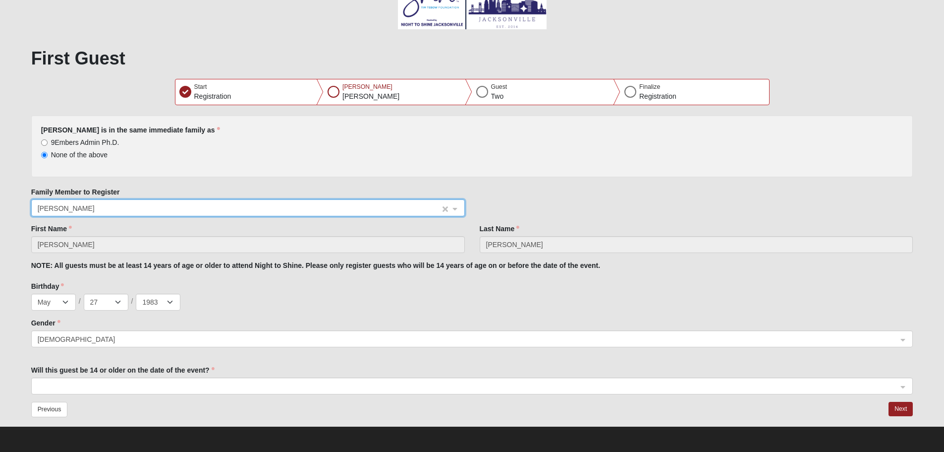
click at [117, 203] on span "[PERSON_NAME]" at bounding box center [239, 208] width 403 height 11
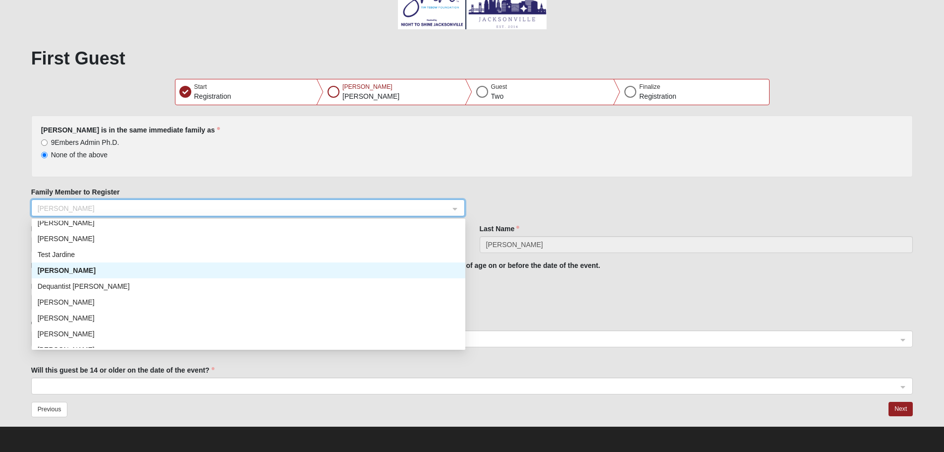
scroll to position [0, 0]
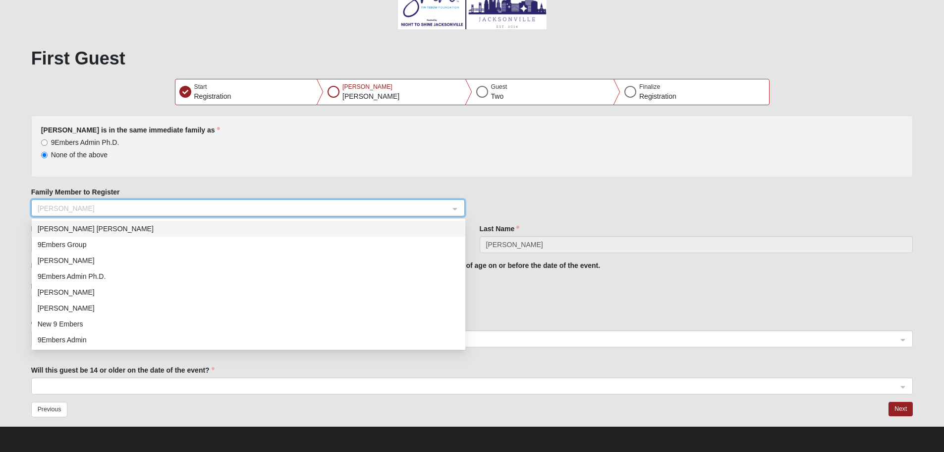
click at [125, 232] on div "[PERSON_NAME] [PERSON_NAME]" at bounding box center [249, 228] width 422 height 11
radio input "true"
type input "[PERSON_NAME]"
select select "6"
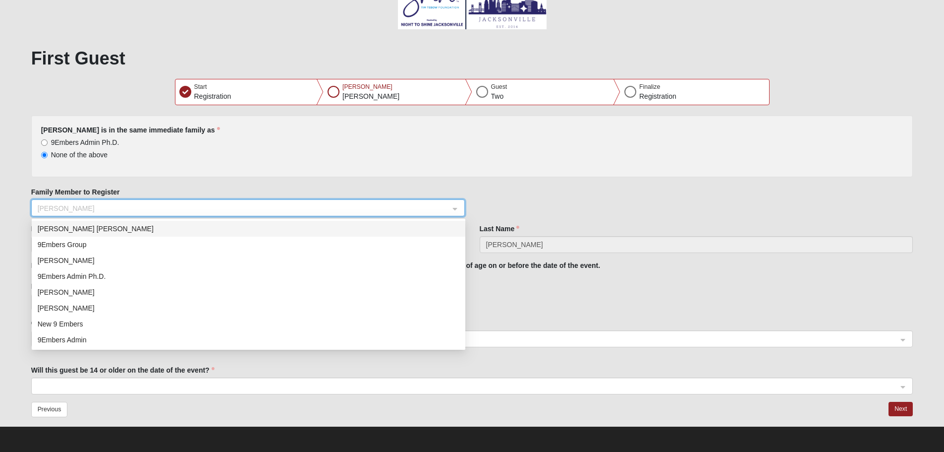
select select "22"
select select "1979"
click at [119, 206] on span "[PERSON_NAME] [PERSON_NAME]" at bounding box center [239, 208] width 403 height 11
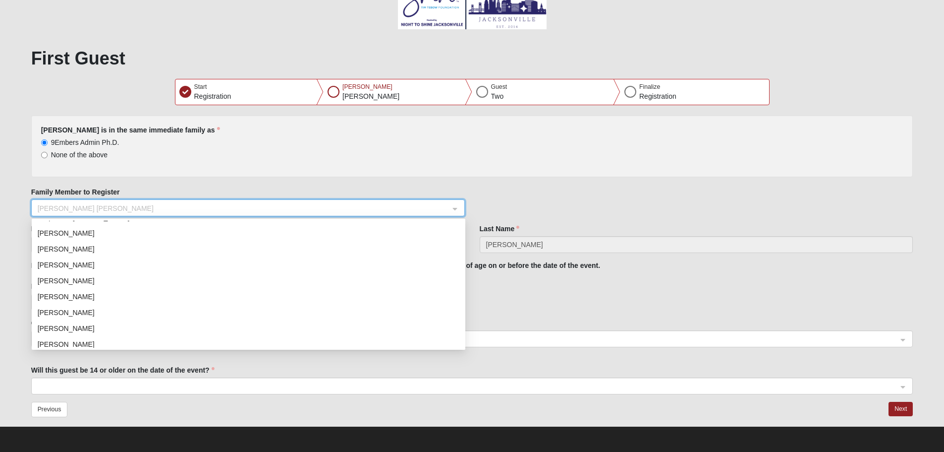
scroll to position [254, 0]
click at [120, 320] on div "[PERSON_NAME]" at bounding box center [249, 323] width 422 height 11
radio input "false"
type input "[GEOGRAPHIC_DATA]"
type input "[PERSON_NAME]"
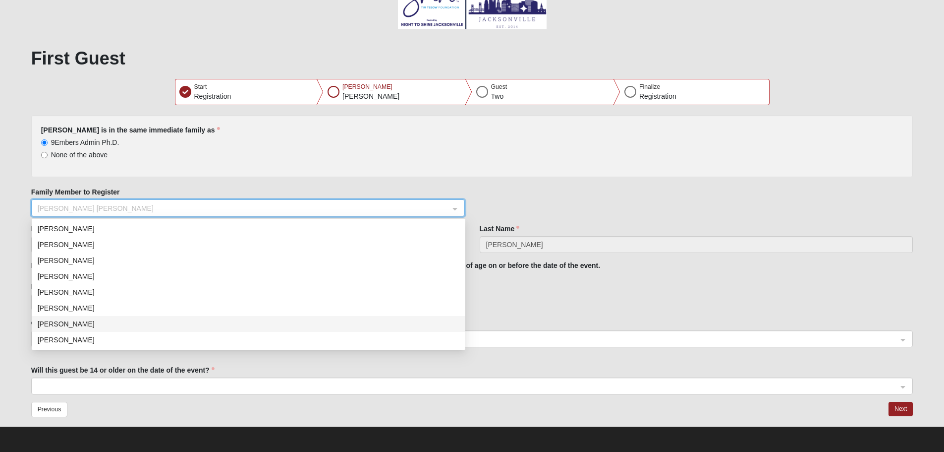
select select "1"
select select "1964"
select select "12"
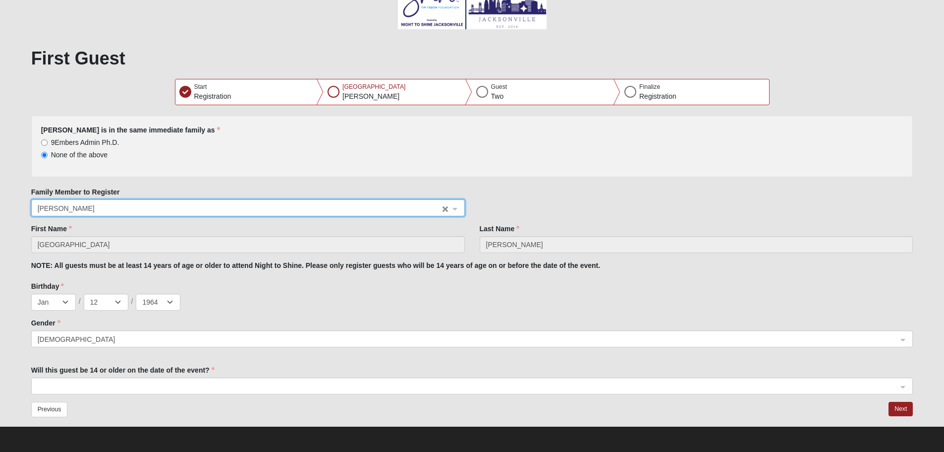
select select "0"
